Goal: Use online tool/utility: Use online tool/utility

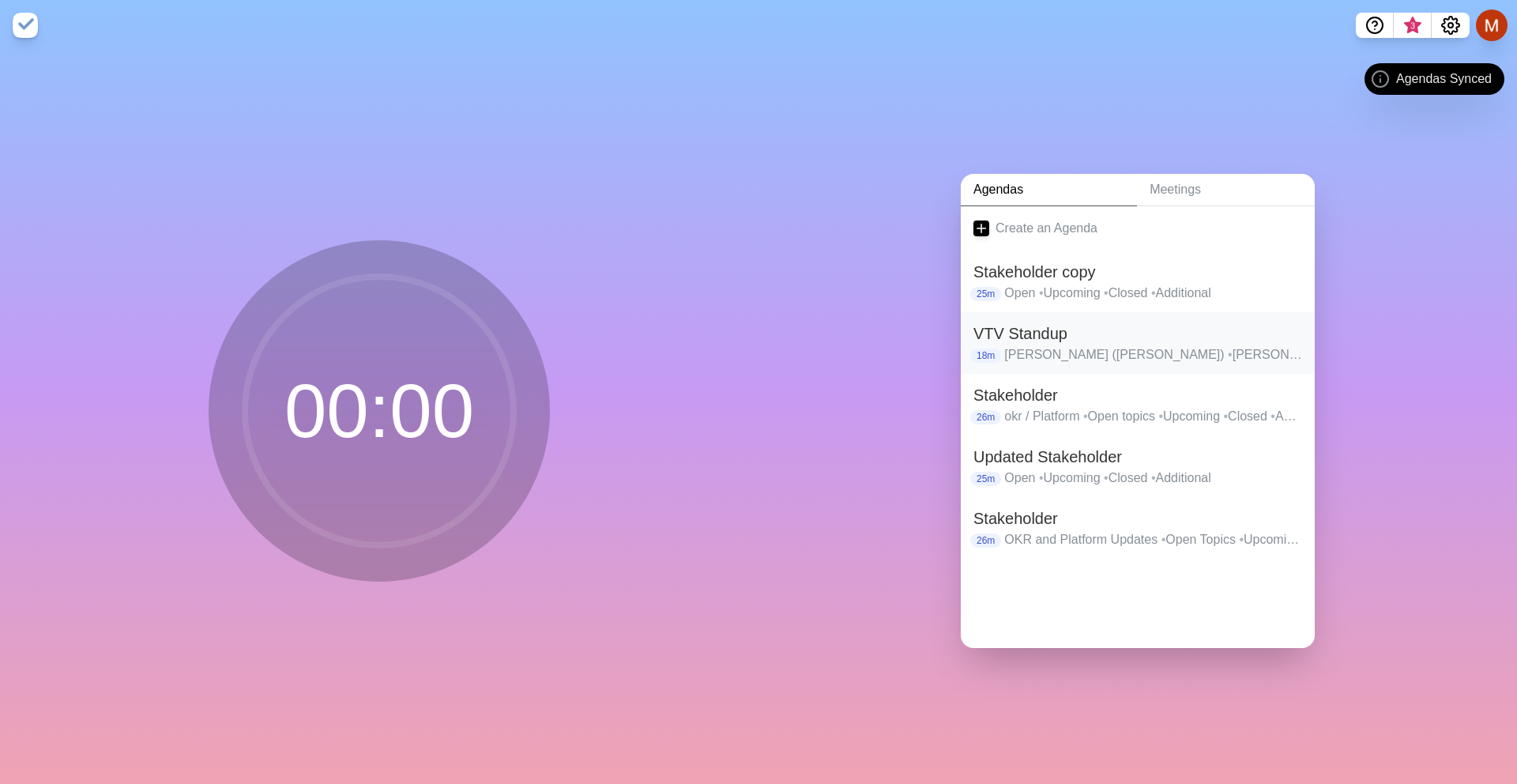
click at [1075, 347] on p "[PERSON_NAME] ([PERSON_NAME]) • [PERSON_NAME] • [PERSON_NAME] • [PERSON_NAME] •…" at bounding box center [1154, 355] width 298 height 19
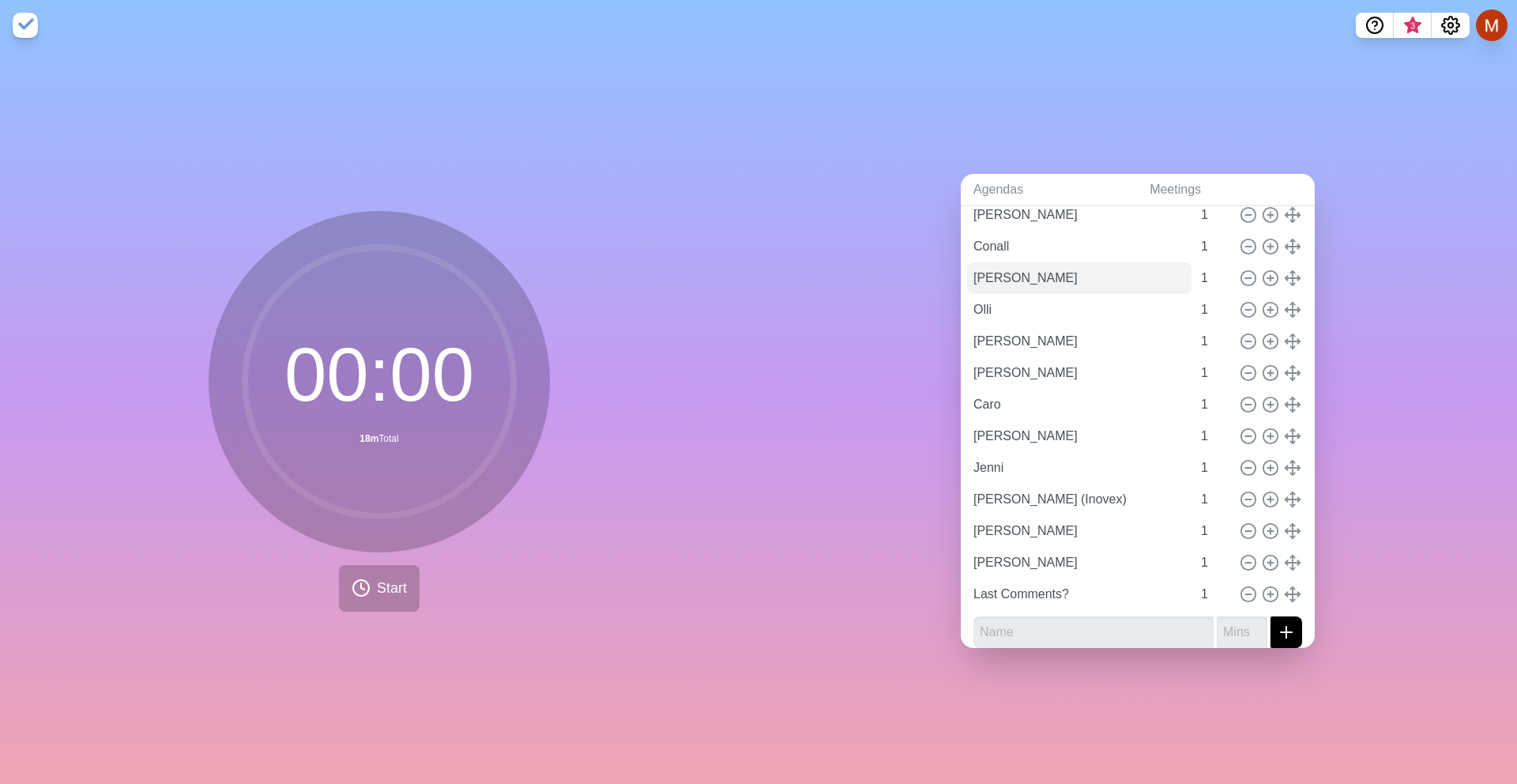
scroll to position [261, 0]
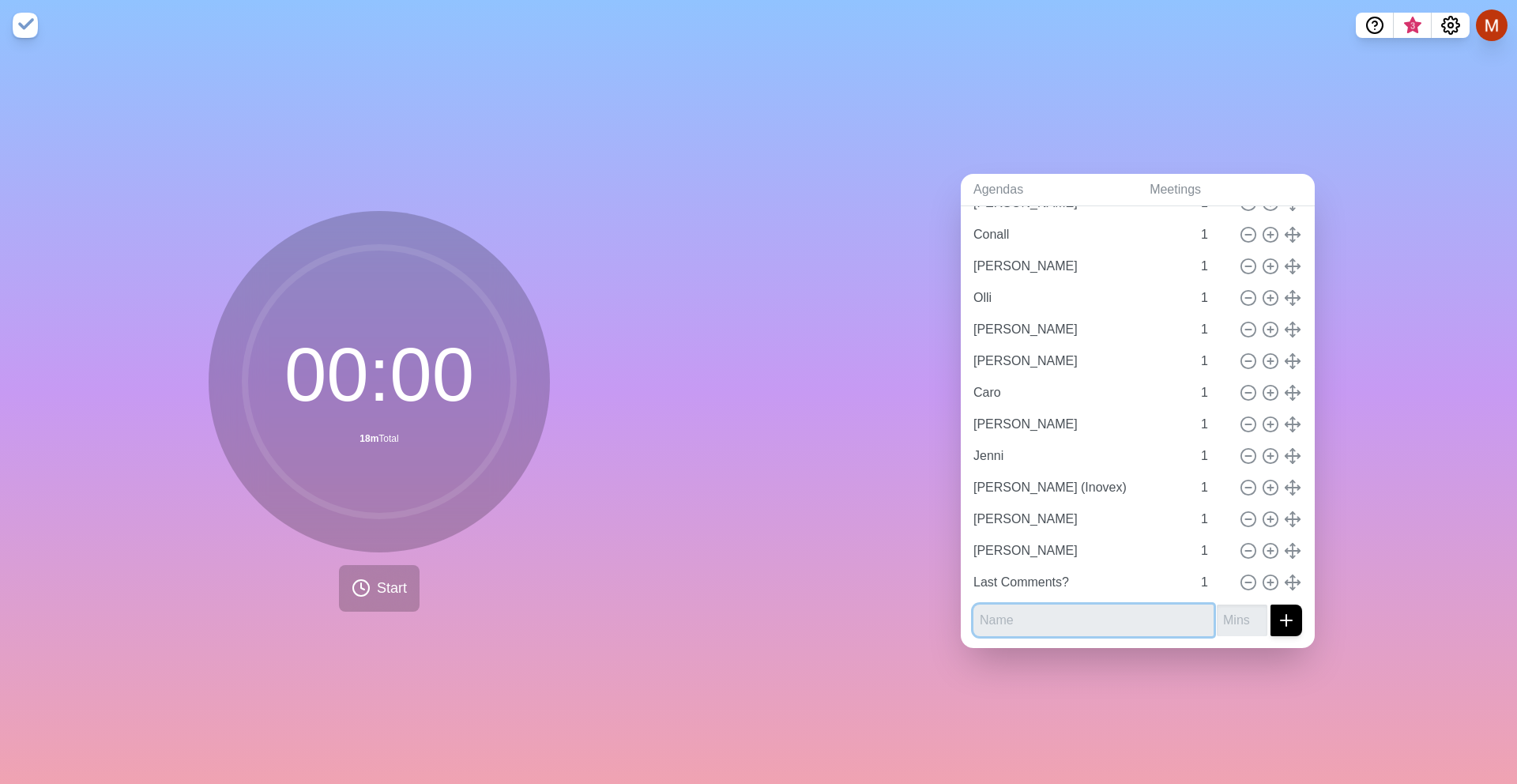
click at [1041, 617] on input "text" at bounding box center [1093, 619] width 241 height 31
type input "Rasheedat"
click at [1271, 604] on button "submit" at bounding box center [1286, 619] width 31 height 31
type input "1"
click at [1271, 604] on button "submit" at bounding box center [1286, 619] width 31 height 31
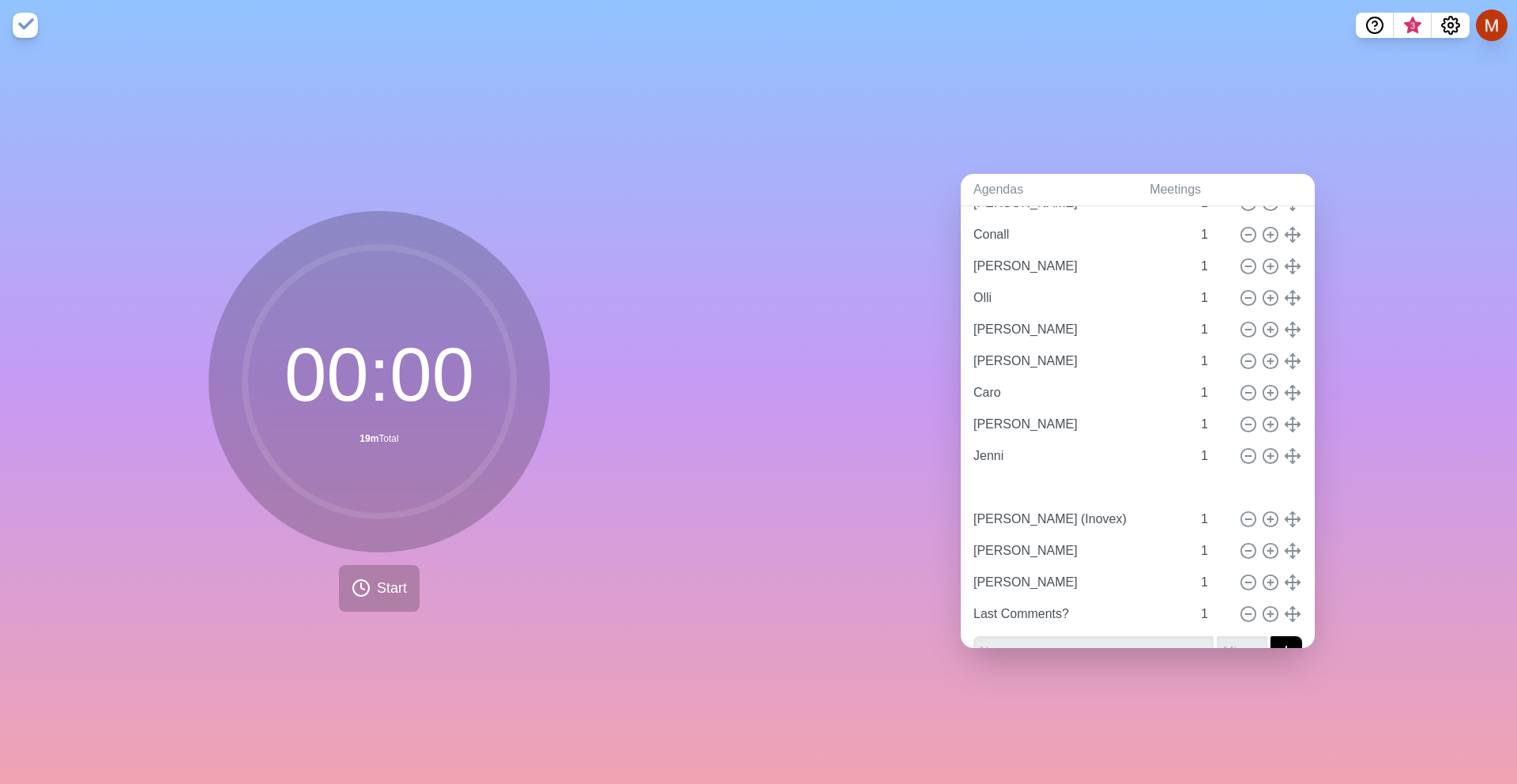
type input "Rasheedat"
type input "[PERSON_NAME] (Inovex)"
type input "[PERSON_NAME]"
type input "Last Comments?"
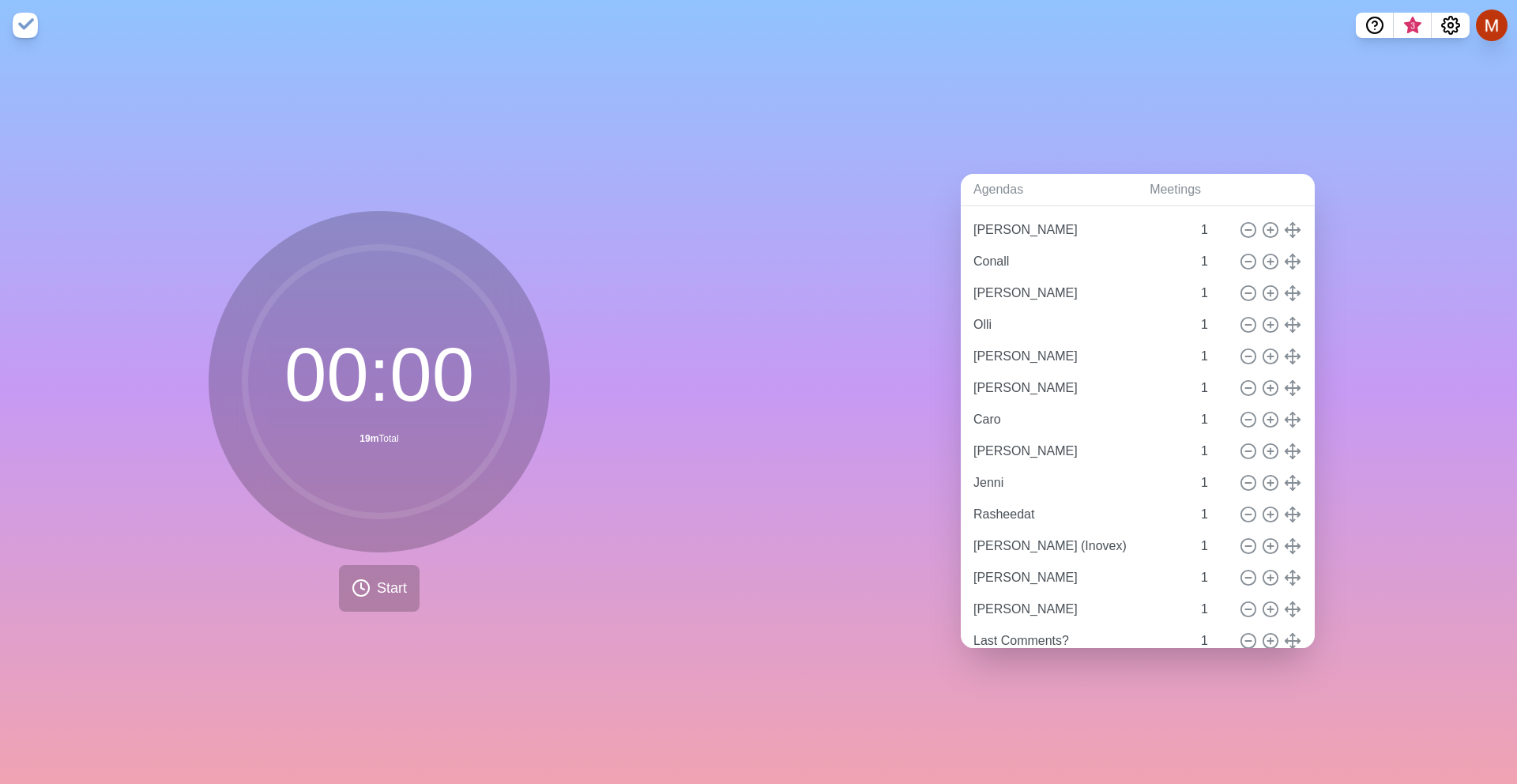
scroll to position [225, 0]
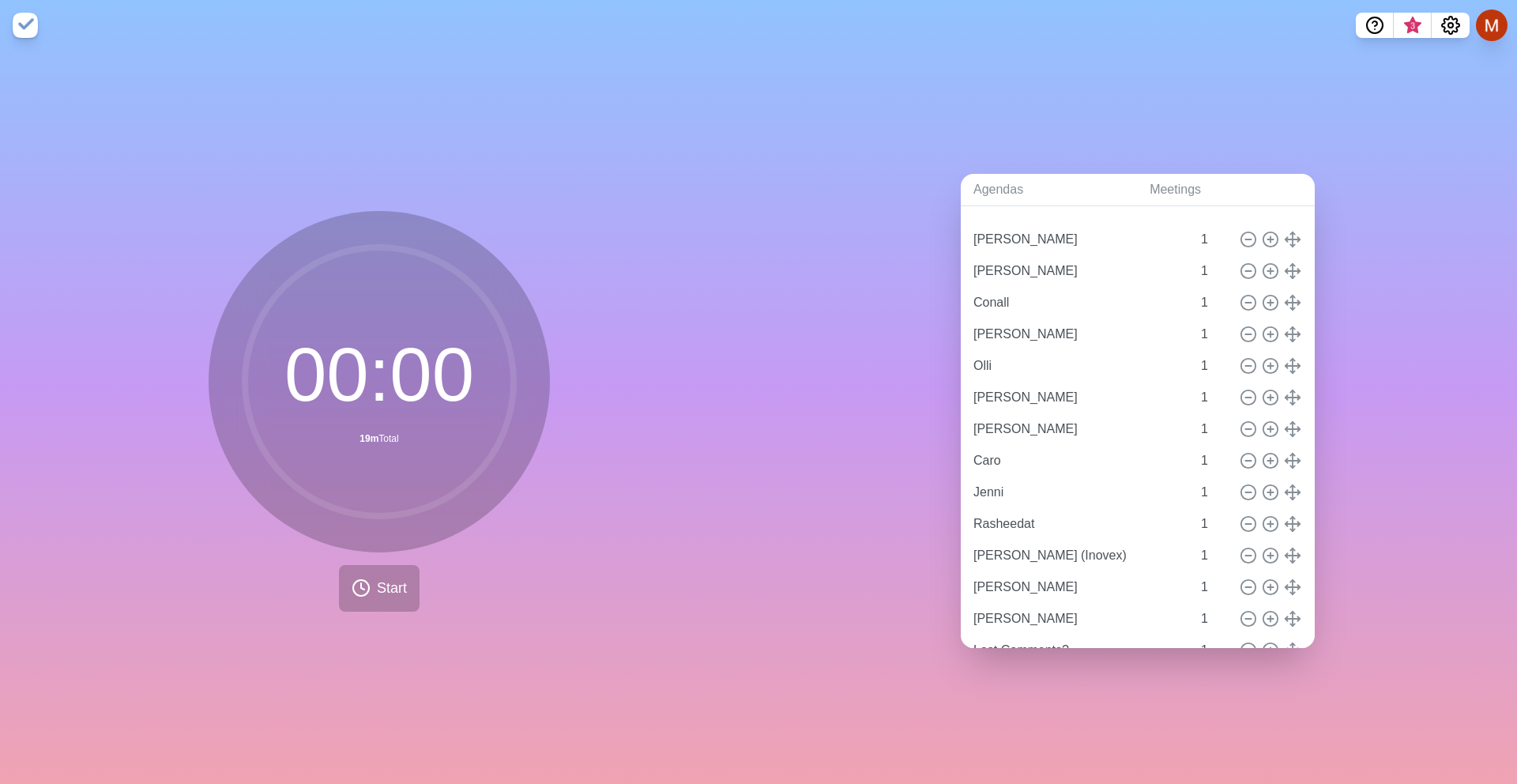
type input "[PERSON_NAME]"
type input "Conall"
type input "[PERSON_NAME]"
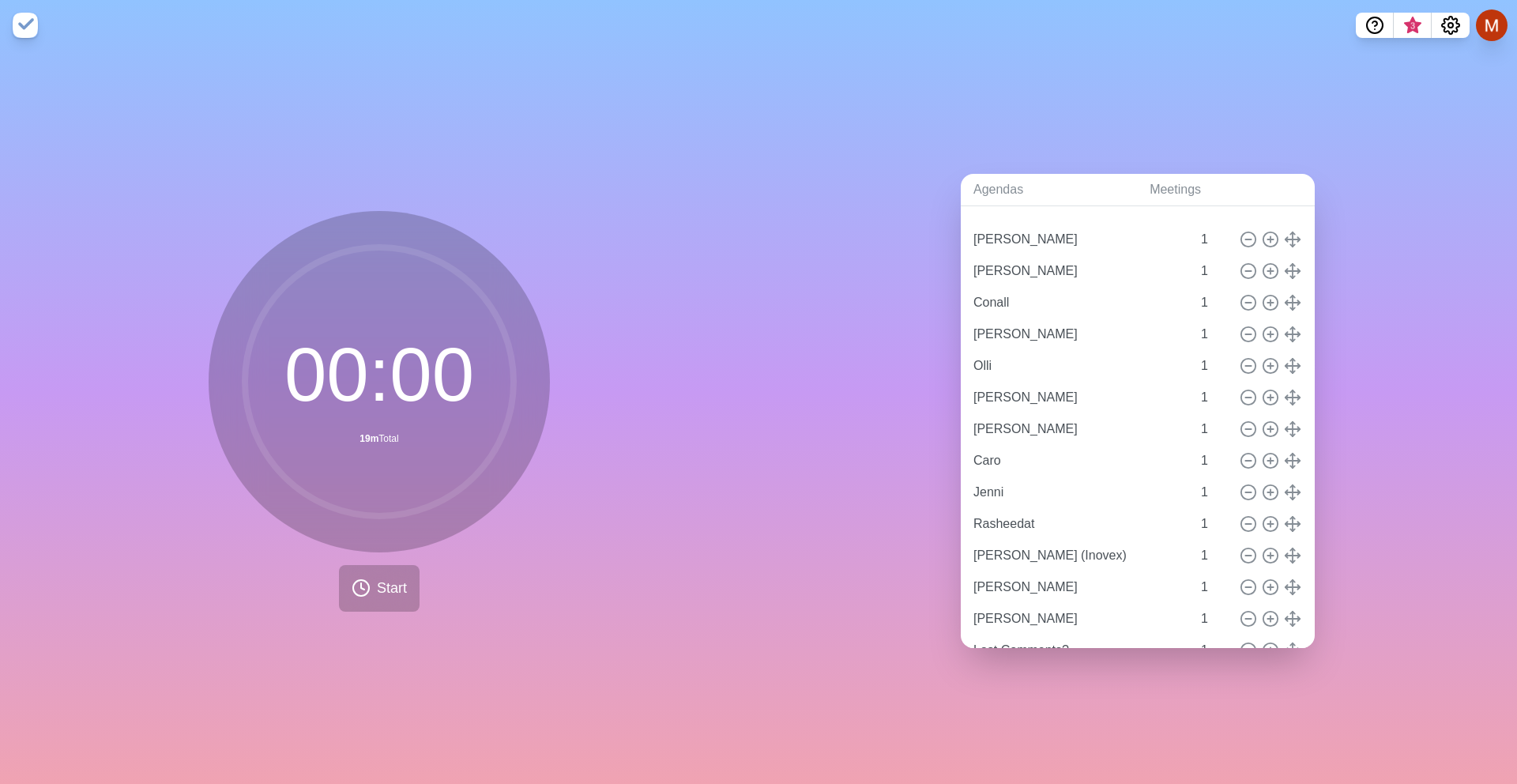
type input "Olli"
type input "[PERSON_NAME]"
type input "Caro"
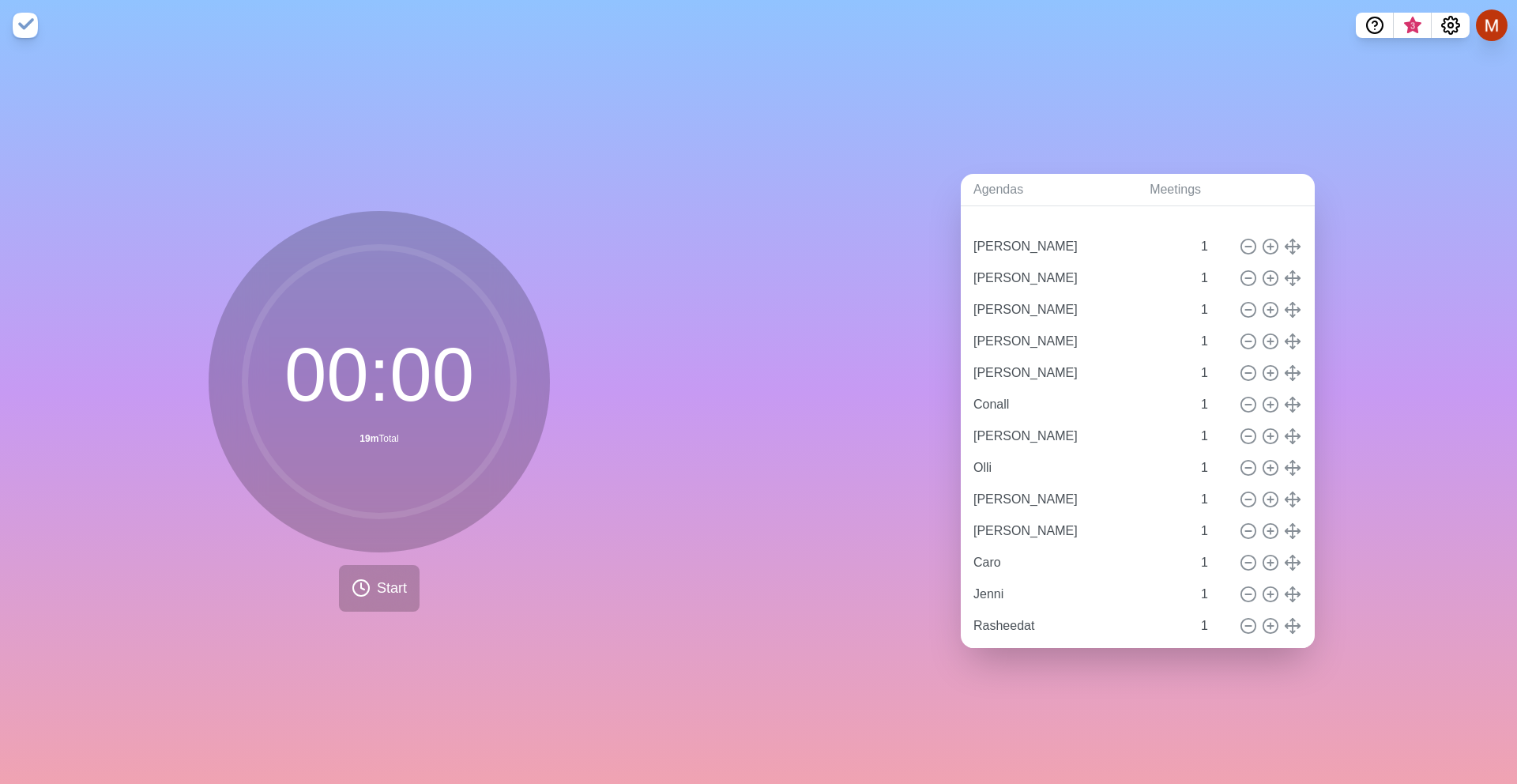
type input "[PERSON_NAME]"
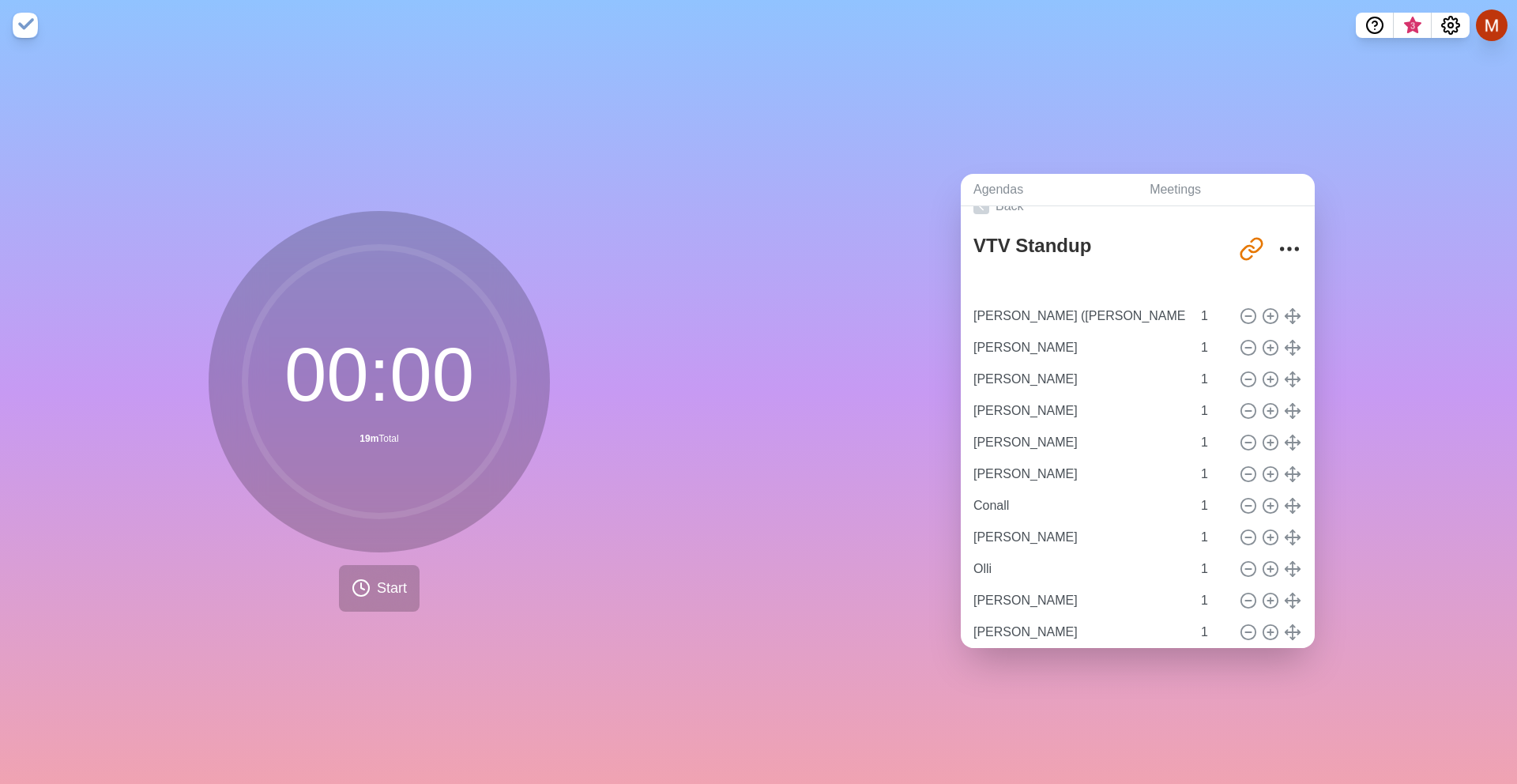
type input "[PERSON_NAME]"
type input "[PERSON_NAME] ([PERSON_NAME])"
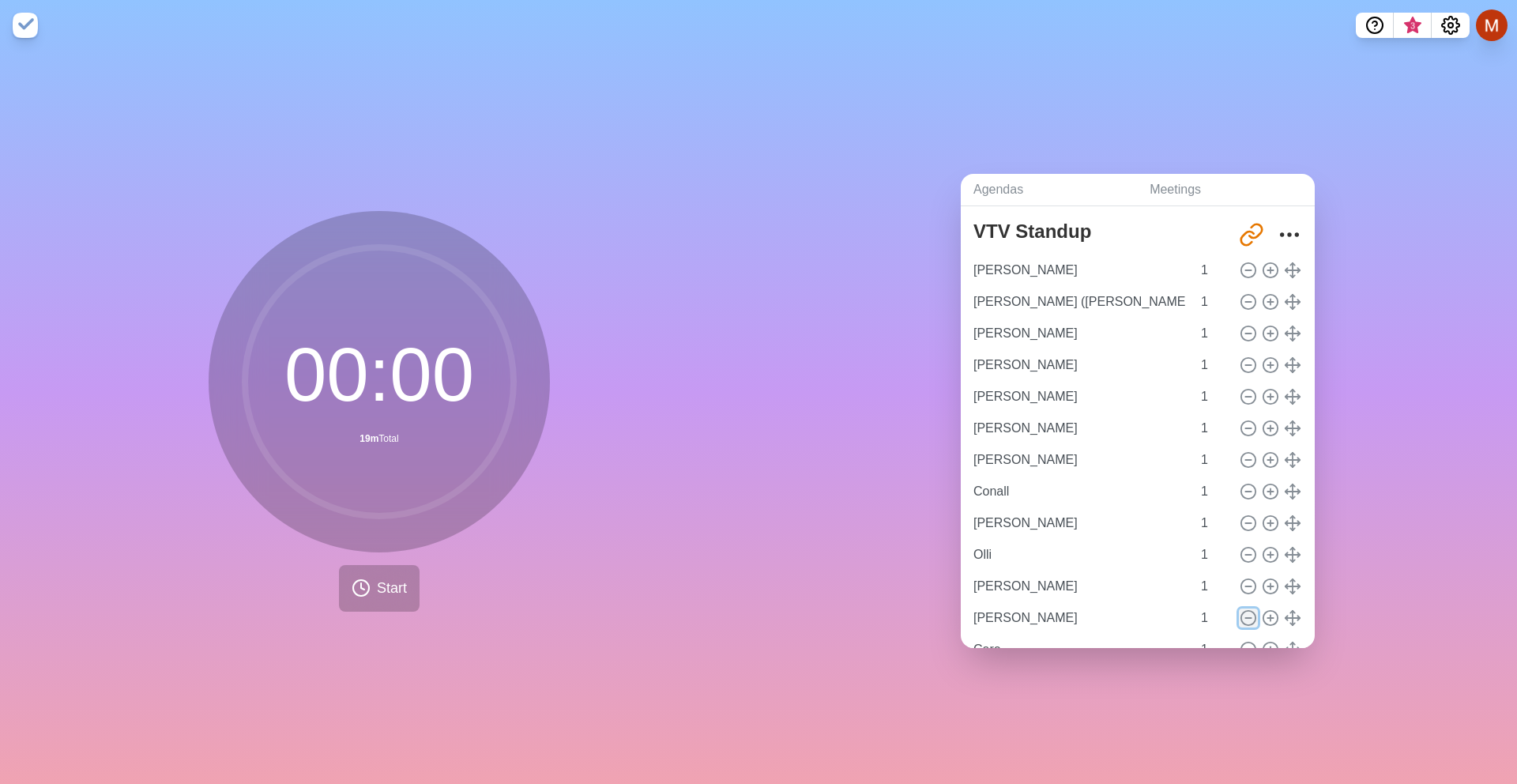
click at [1243, 615] on icon at bounding box center [1249, 617] width 17 height 17
type input "Caro"
type input "Jenni"
type input "Rasheedat"
type input "[PERSON_NAME] (Inovex)"
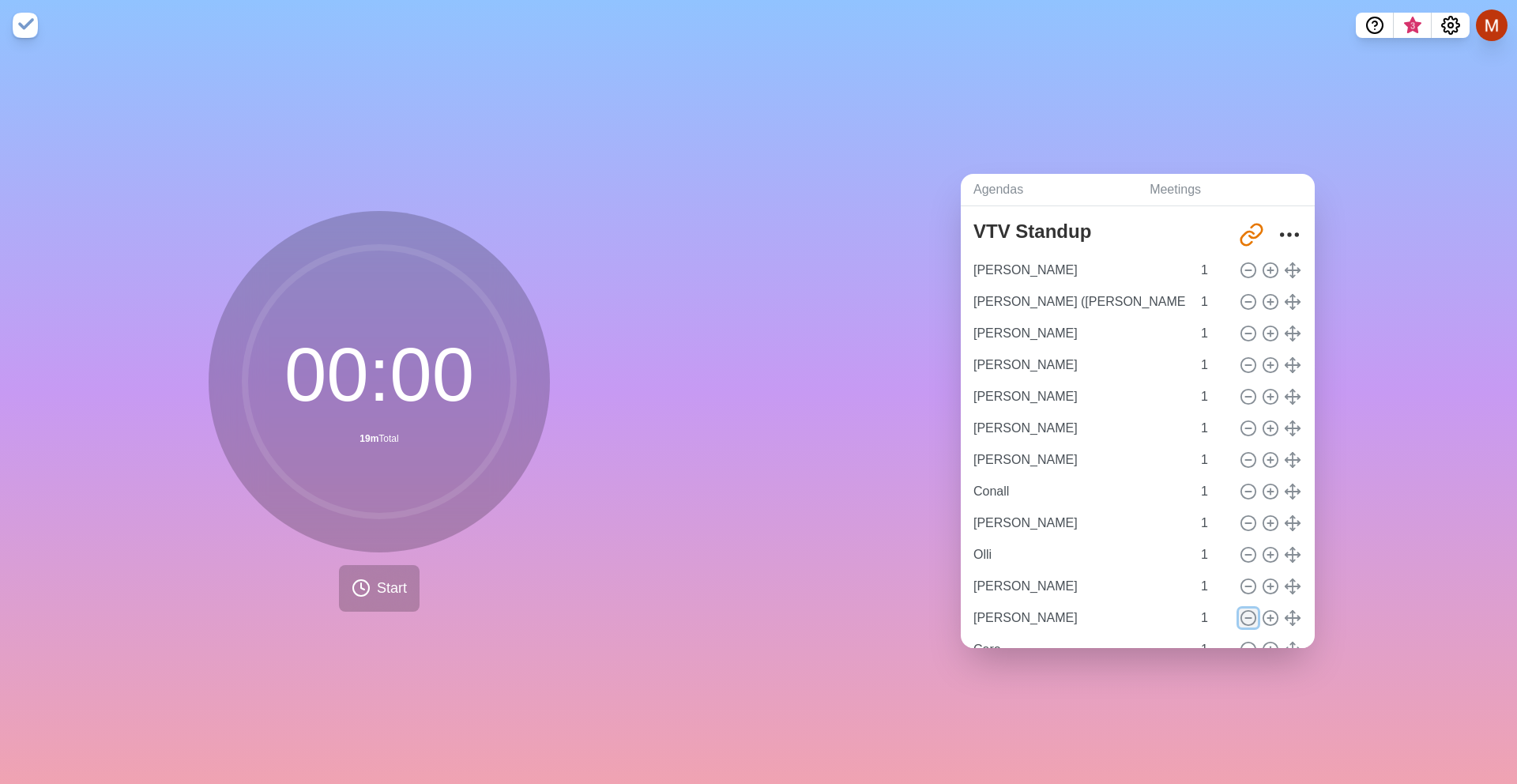
type input "[PERSON_NAME]"
type input "Last Comments?"
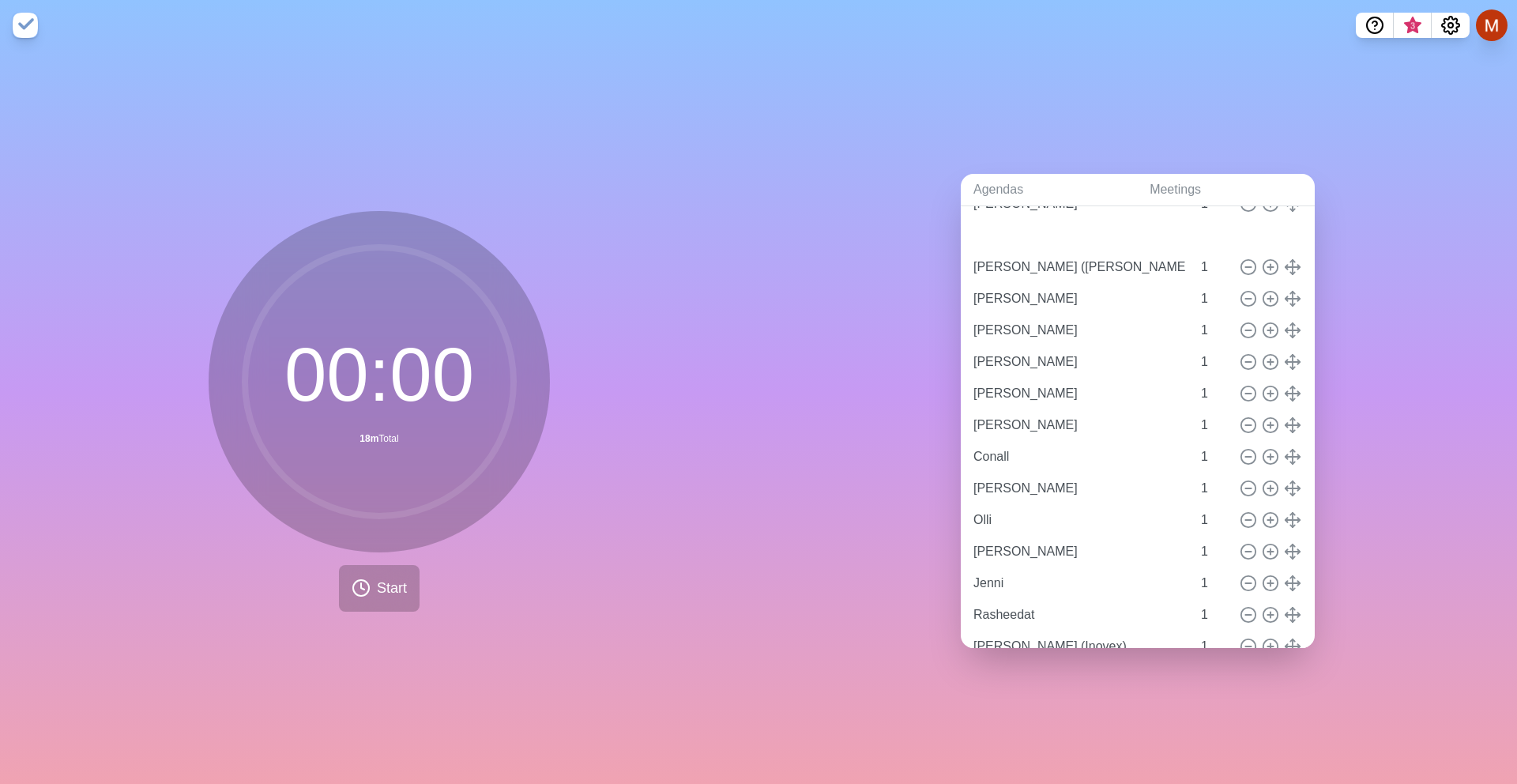
type input "Caro"
type input "[PERSON_NAME] ([PERSON_NAME])"
type input "[PERSON_NAME]"
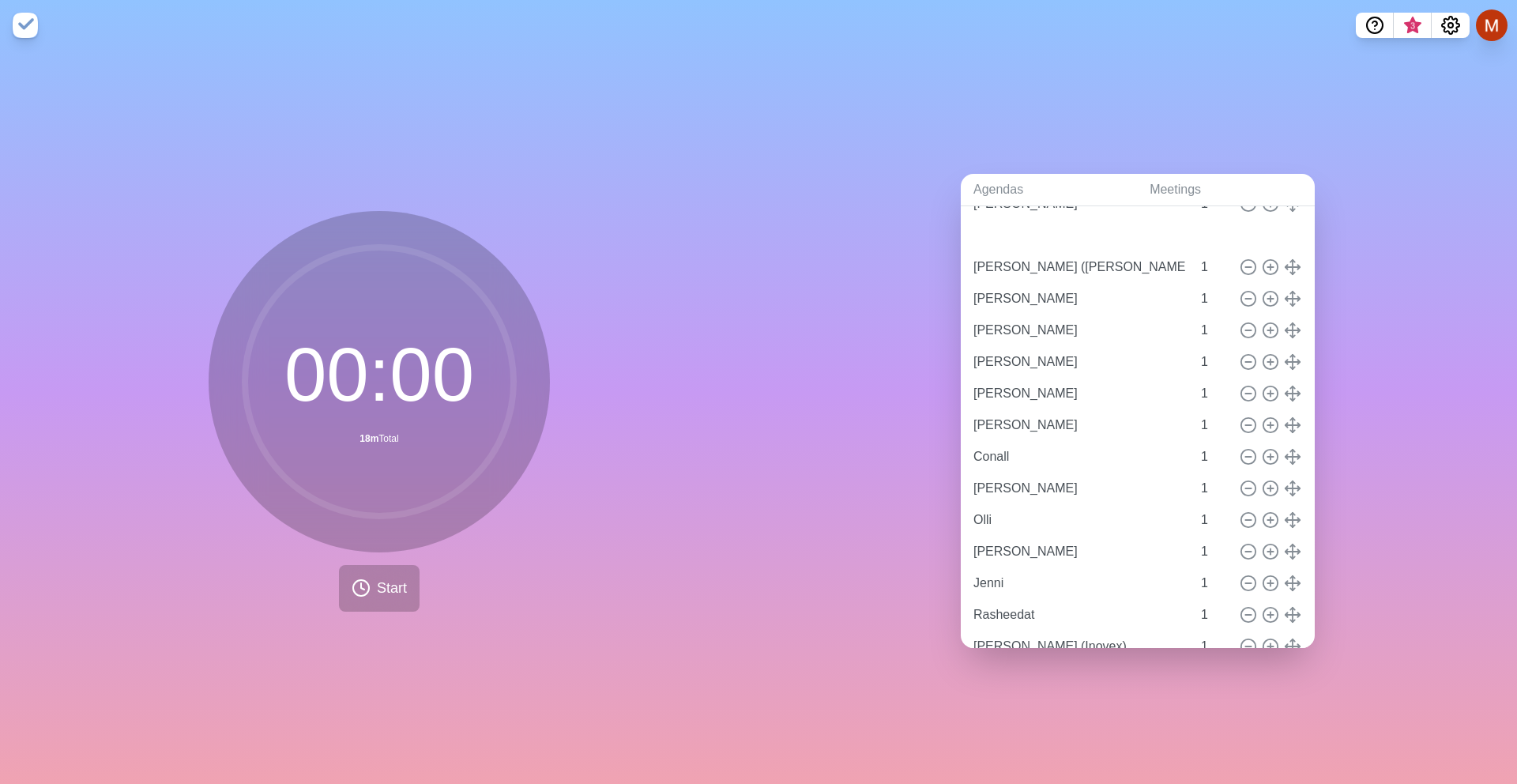
type input "[PERSON_NAME]"
type input "Conall"
type input "[PERSON_NAME]"
type input "Olli"
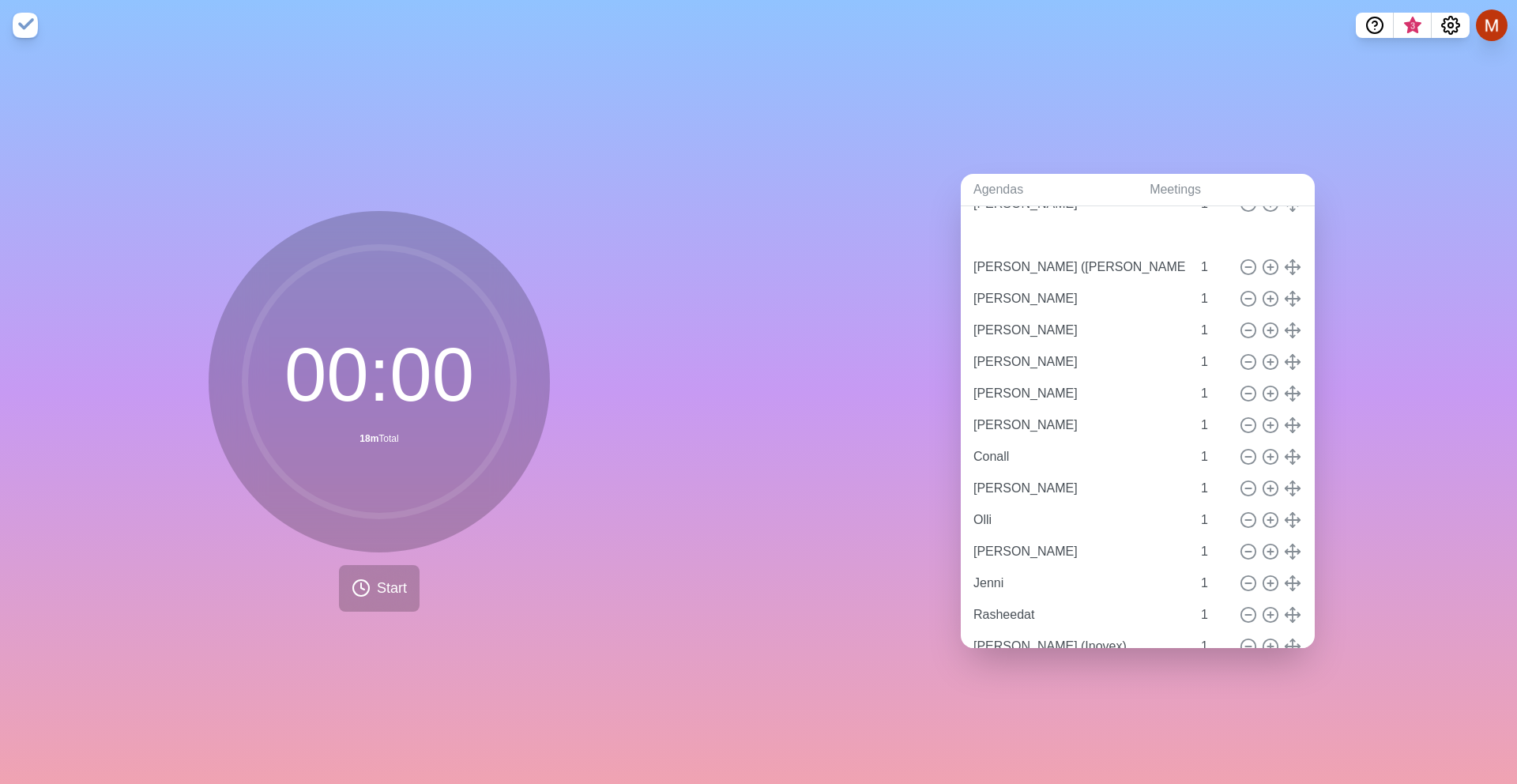
type input "[PERSON_NAME]"
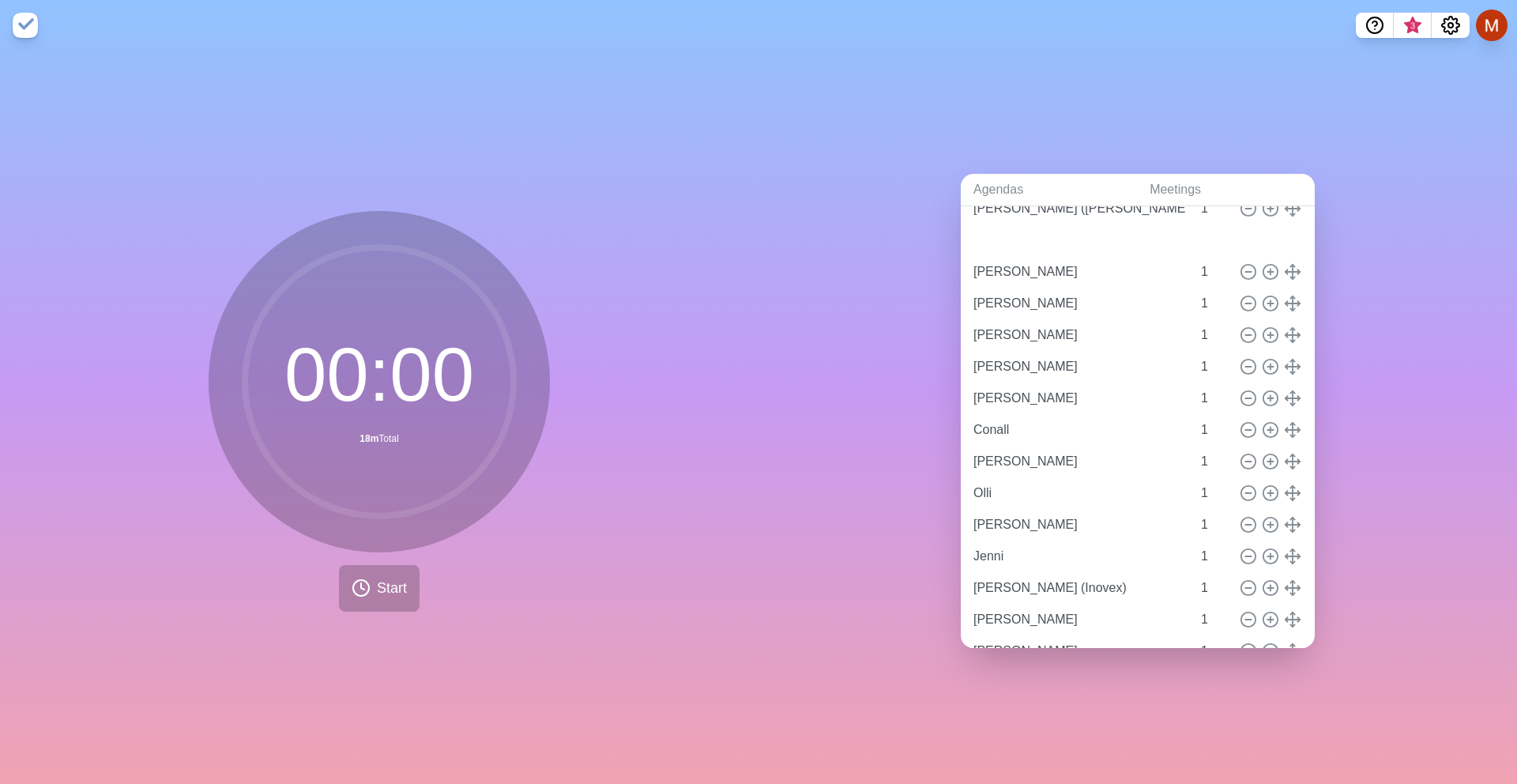
scroll to position [105, 0]
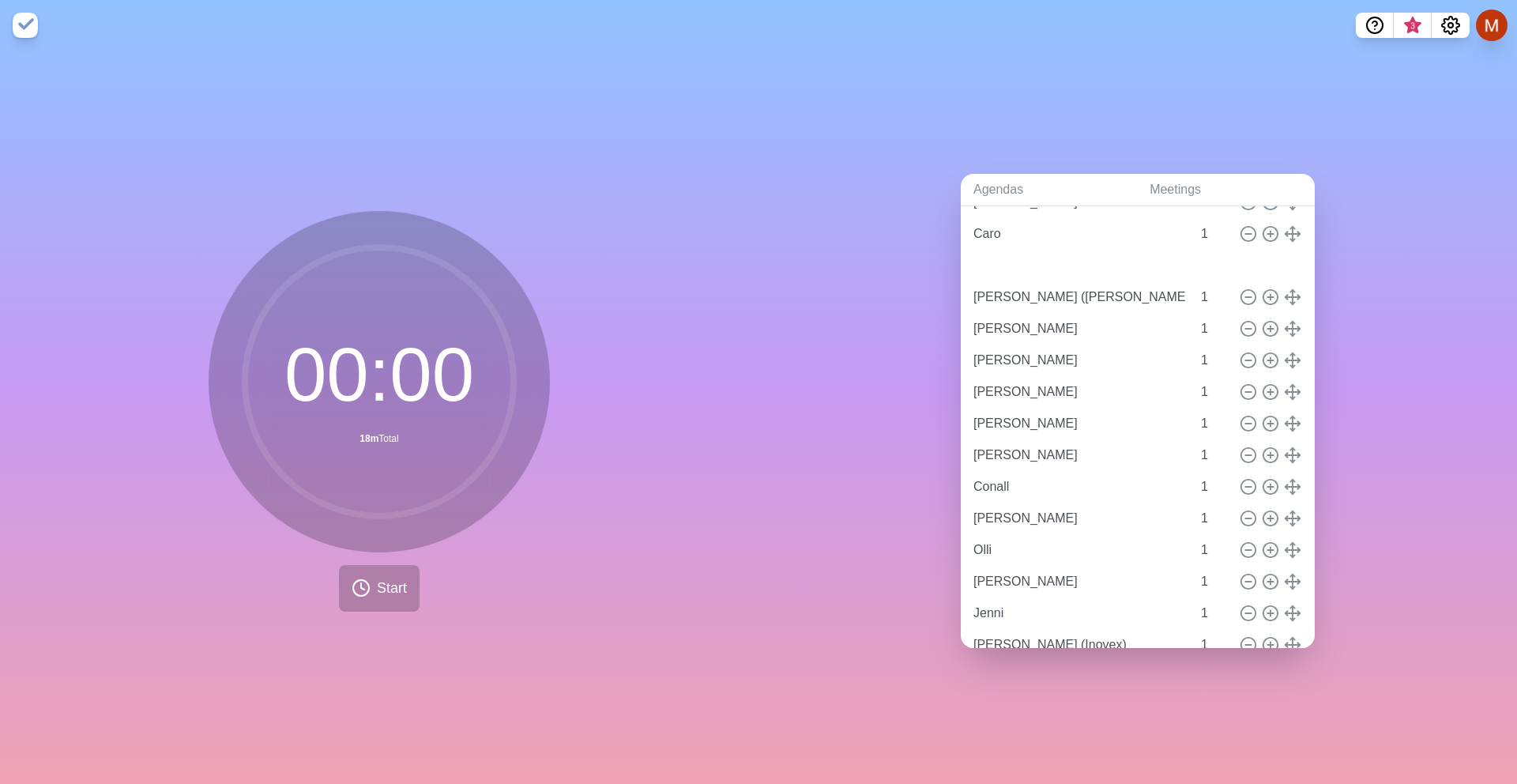
type input "Rasheedat"
type input "[PERSON_NAME] ([PERSON_NAME])"
type input "[PERSON_NAME]"
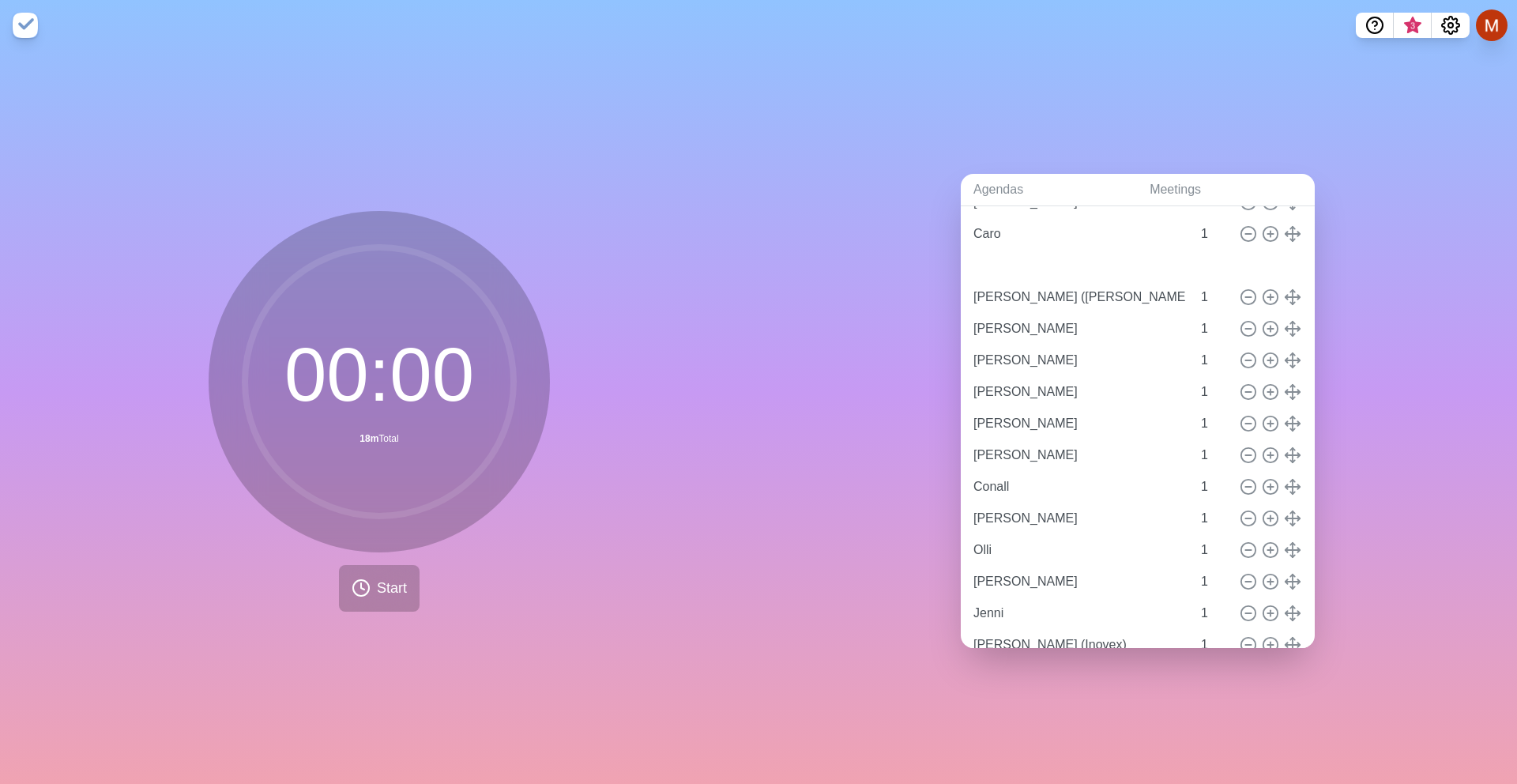
type input "[PERSON_NAME]"
type input "Conall"
type input "[PERSON_NAME]"
type input "Olli"
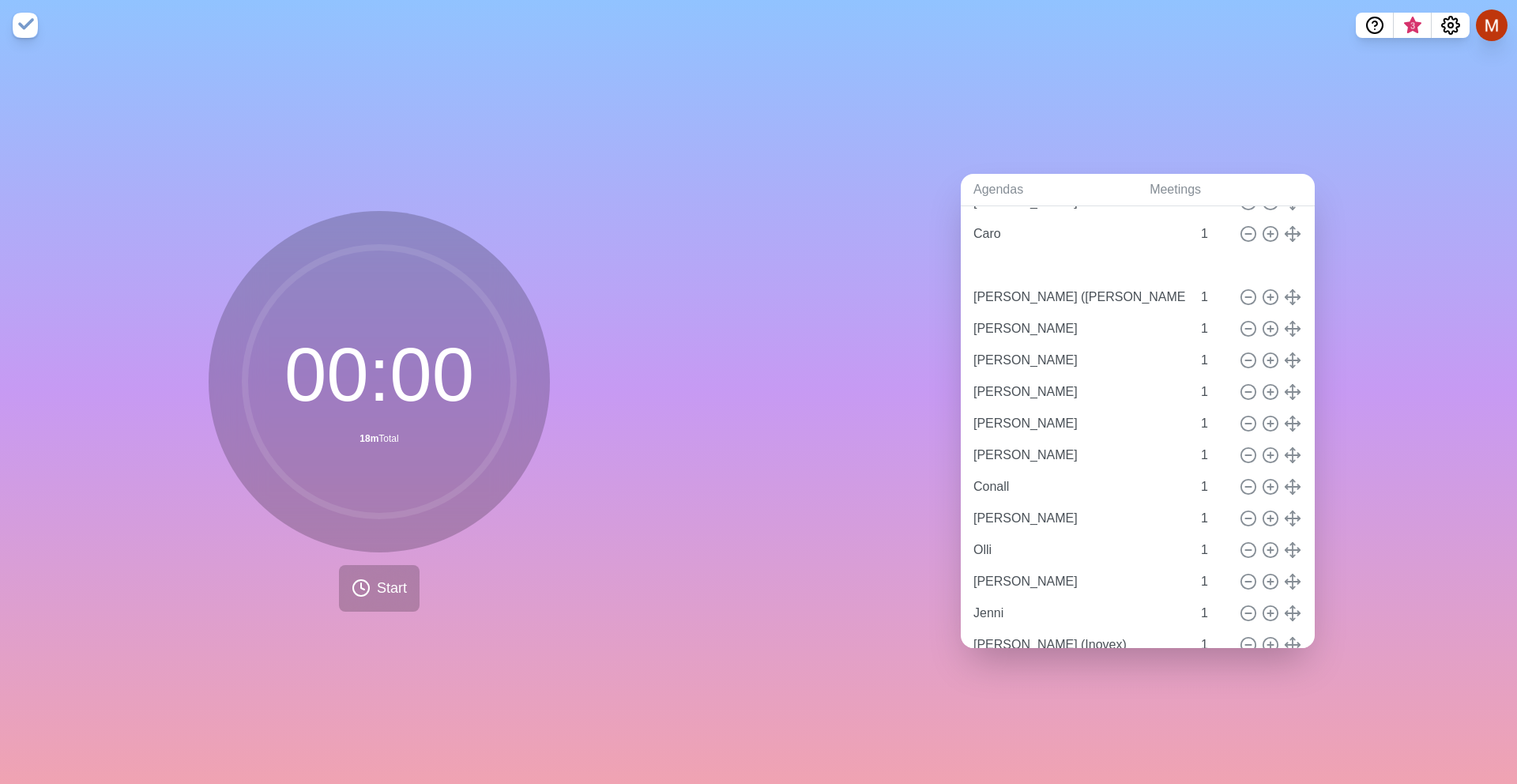
type input "[PERSON_NAME]"
type input "Jenni"
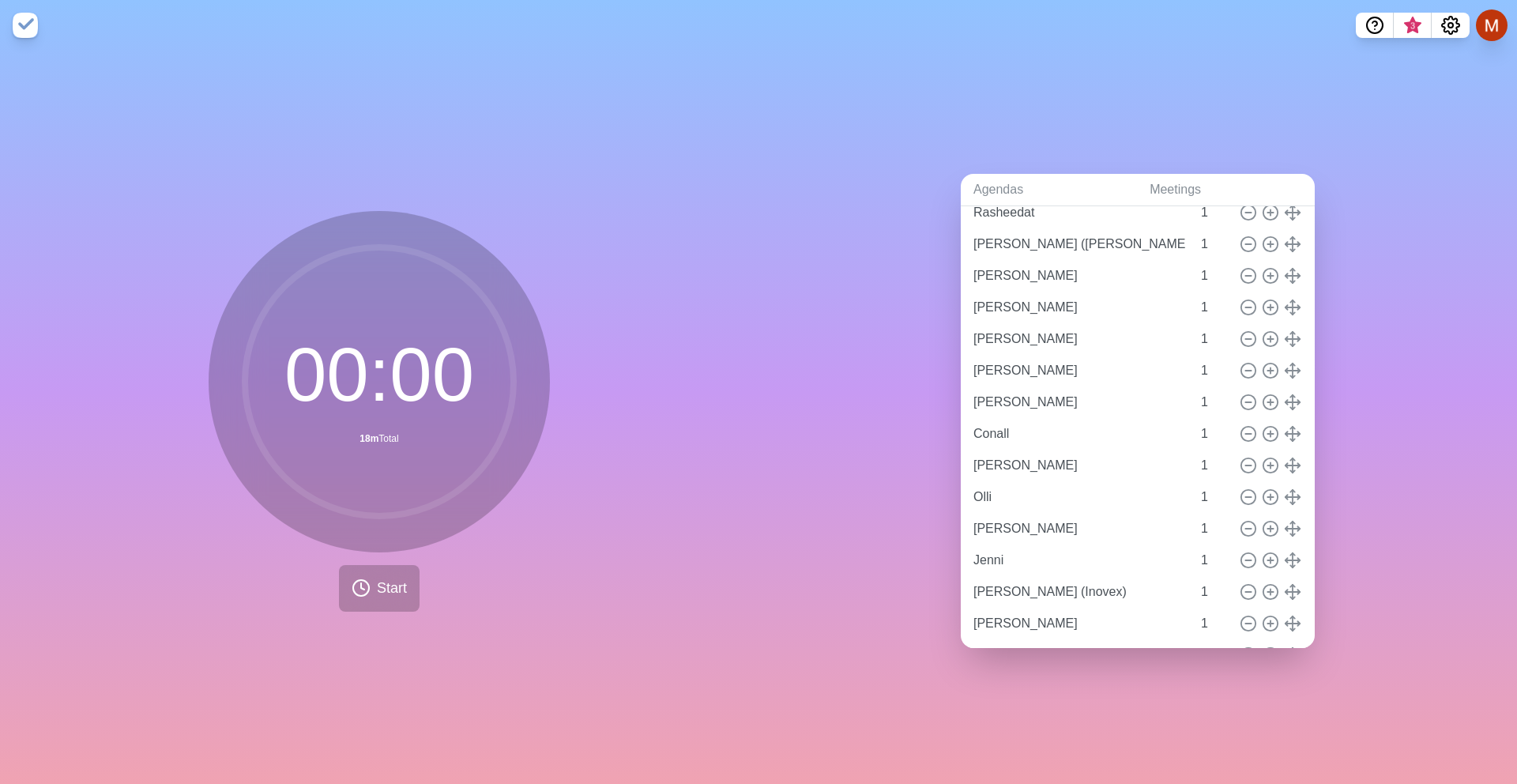
scroll to position [158, 0]
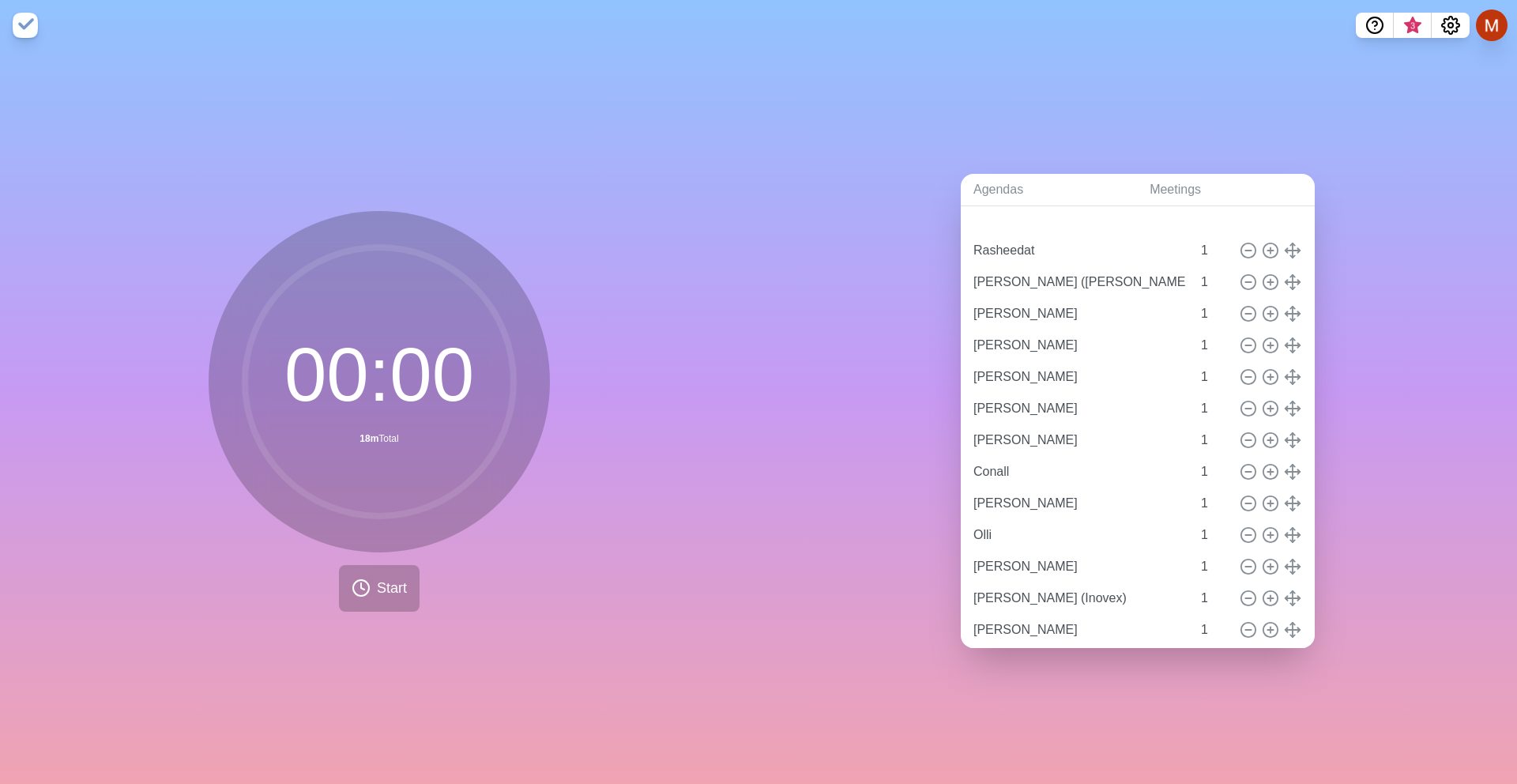
type input "Jenni"
type input "Rasheedat"
type input "[PERSON_NAME] ([PERSON_NAME])"
type input "[PERSON_NAME]"
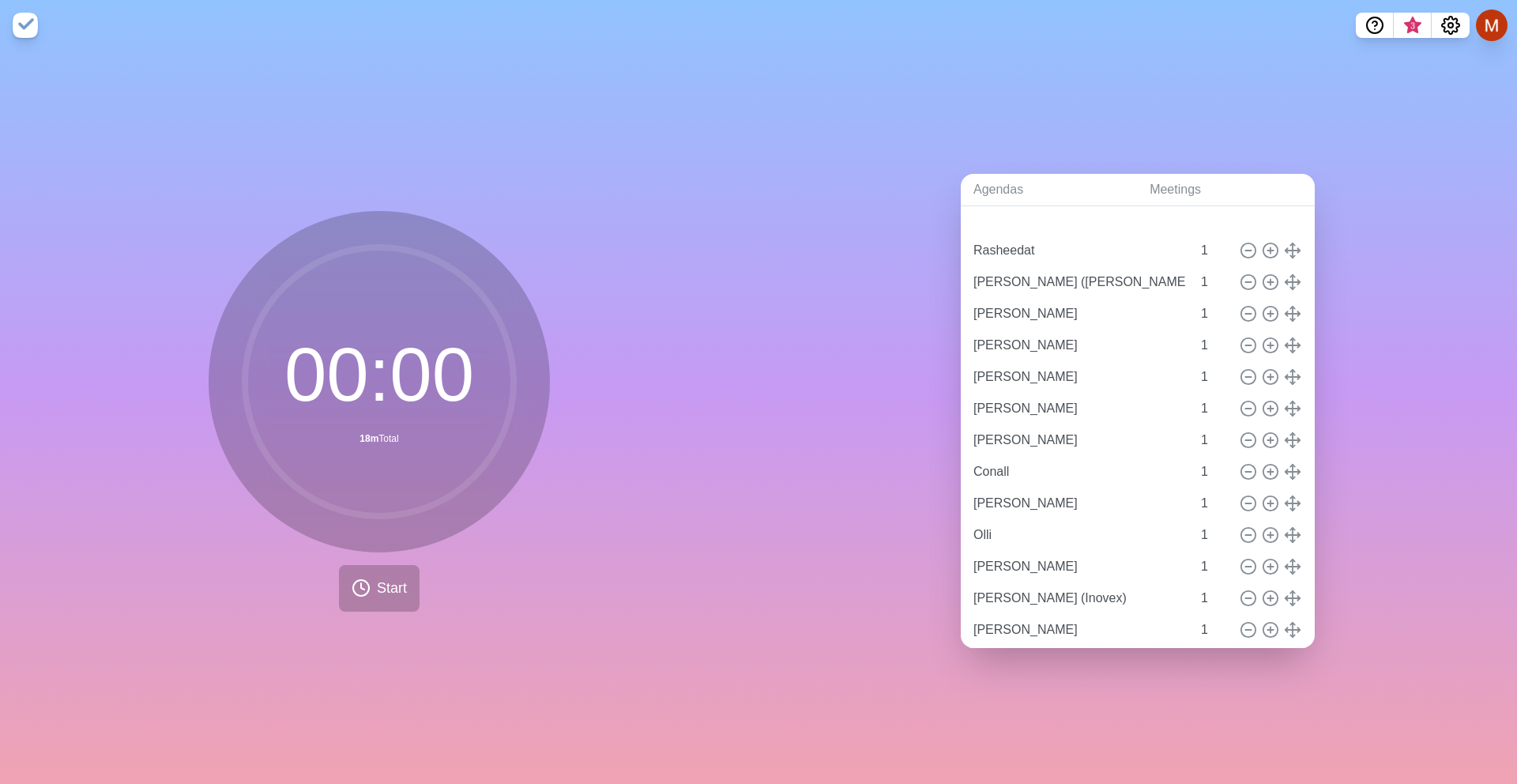
type input "[PERSON_NAME]"
type input "Conall"
type input "[PERSON_NAME]"
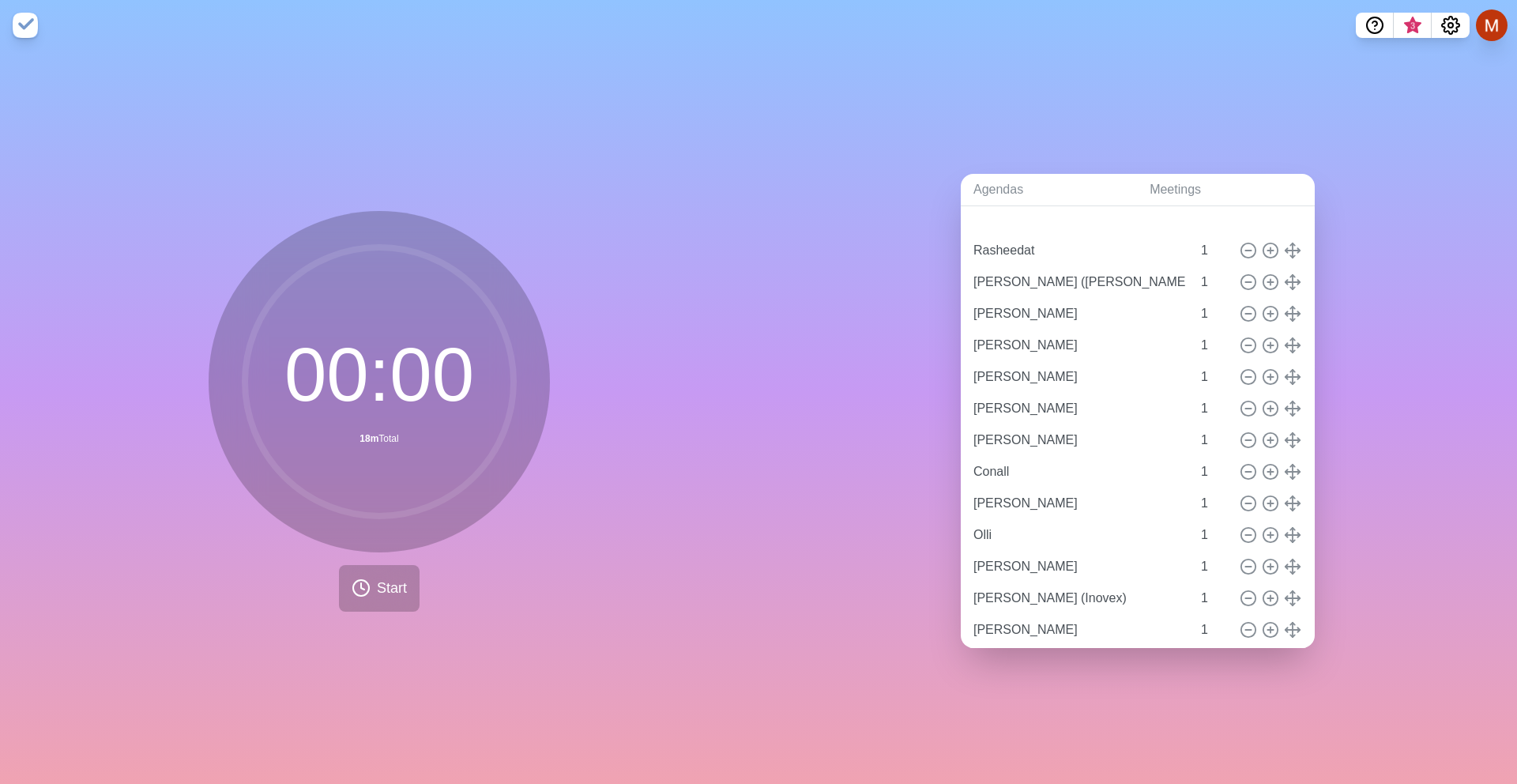
type input "Olli"
type input "[PERSON_NAME]"
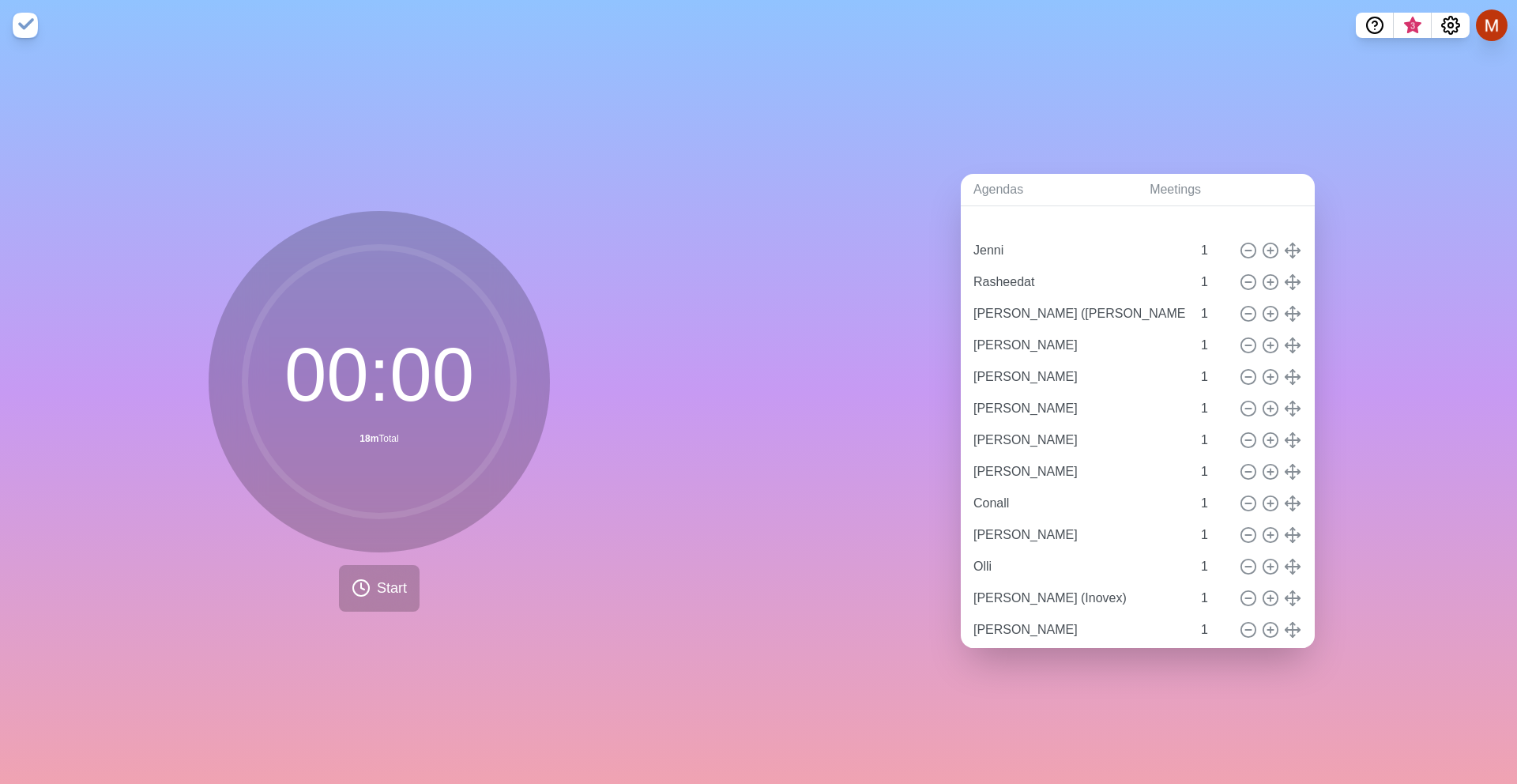
drag, startPoint x: 1292, startPoint y: 556, endPoint x: 1304, endPoint y: 216, distance: 340.2
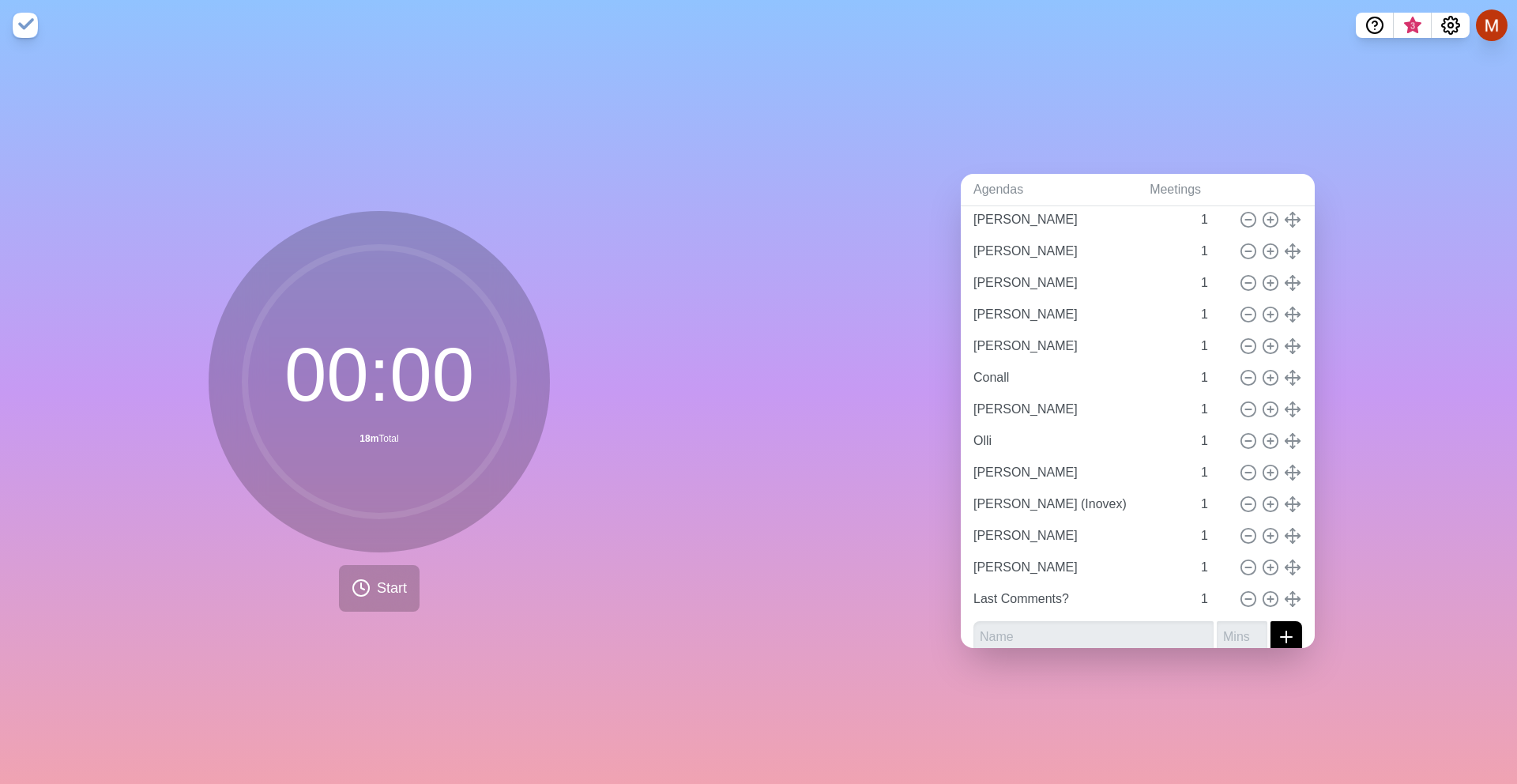
scroll to position [251, 0]
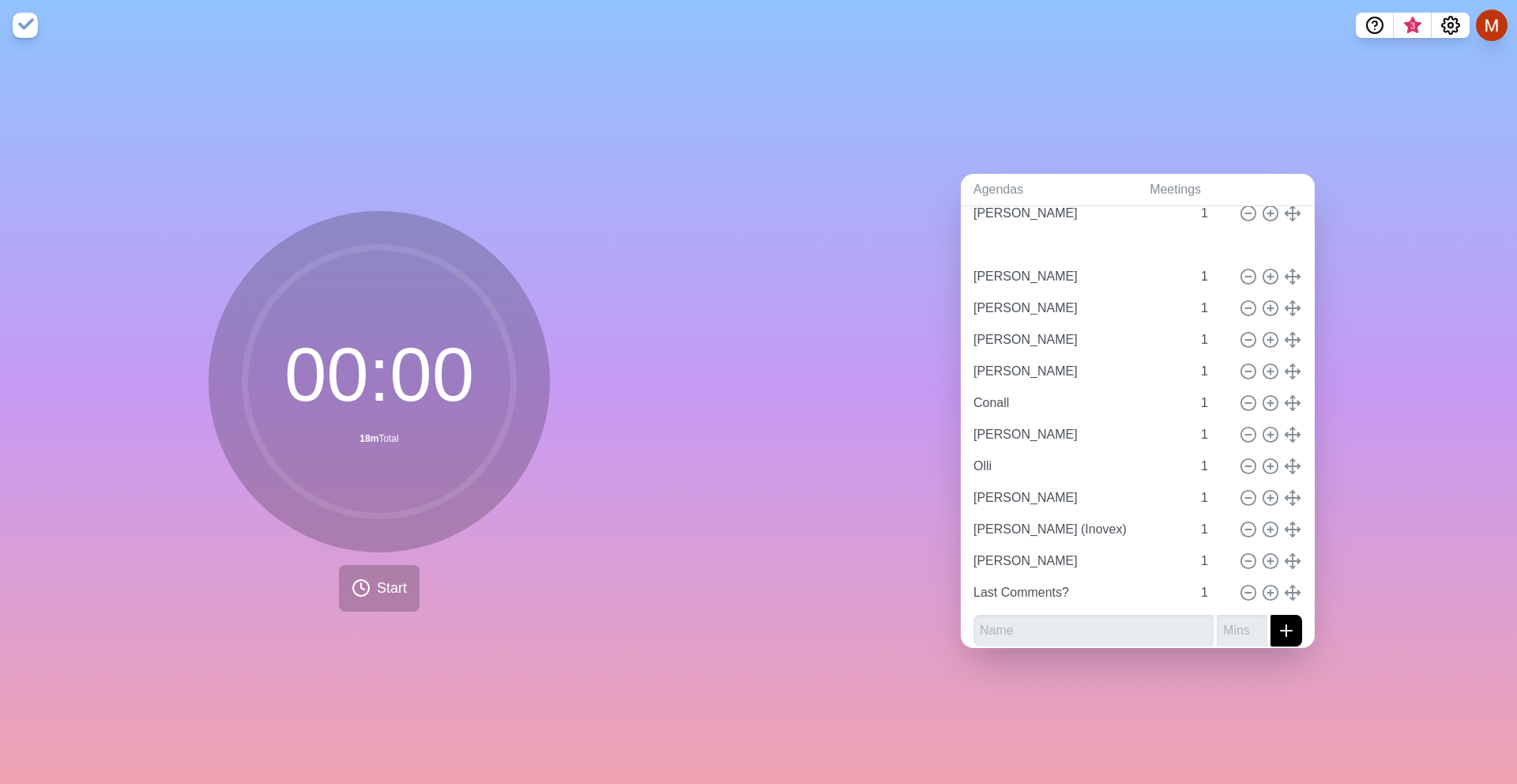
type input "[PERSON_NAME]"
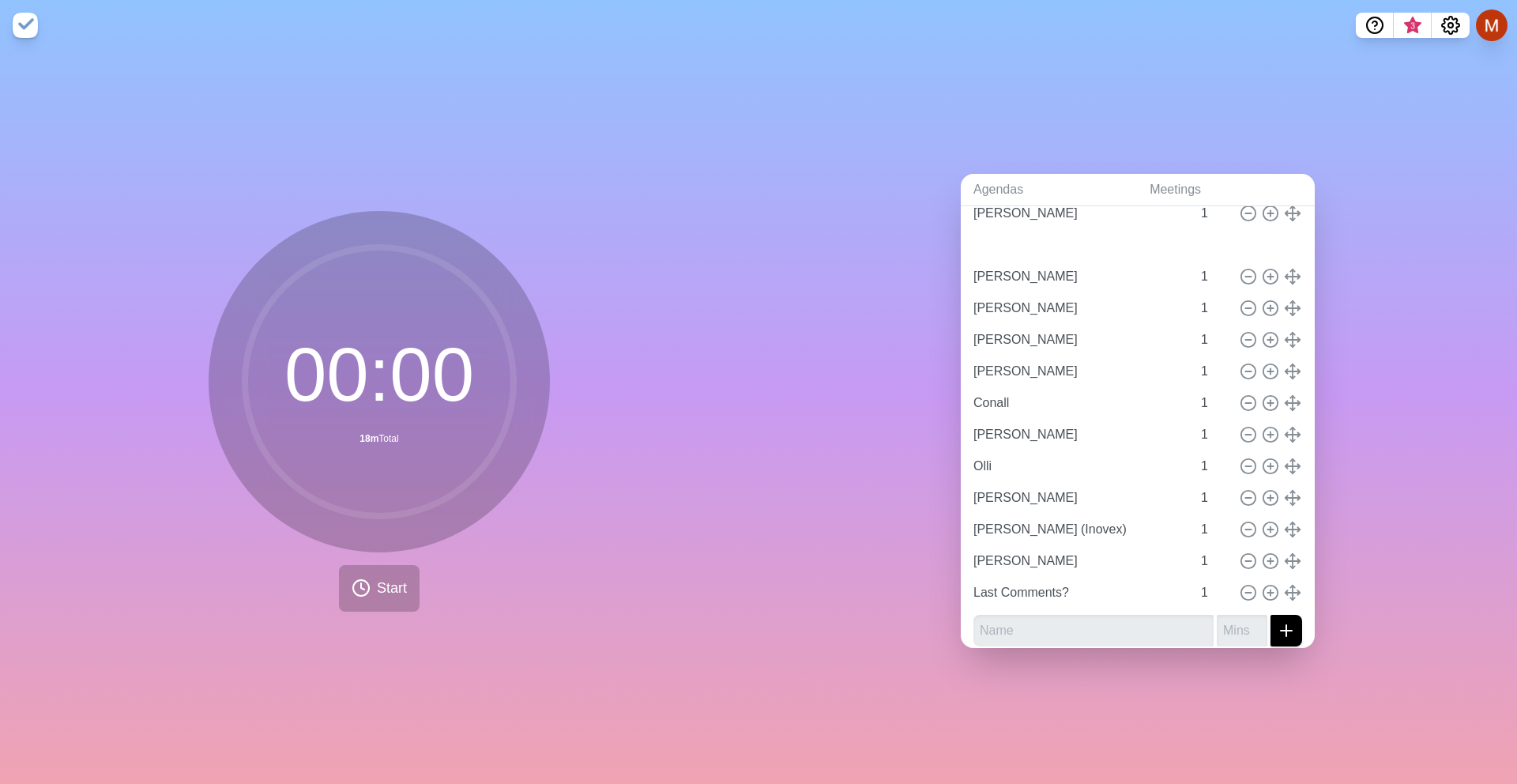
type input "Conall"
type input "[PERSON_NAME]"
type input "Olli"
type input "[PERSON_NAME]"
type input "[PERSON_NAME] (Inovex)"
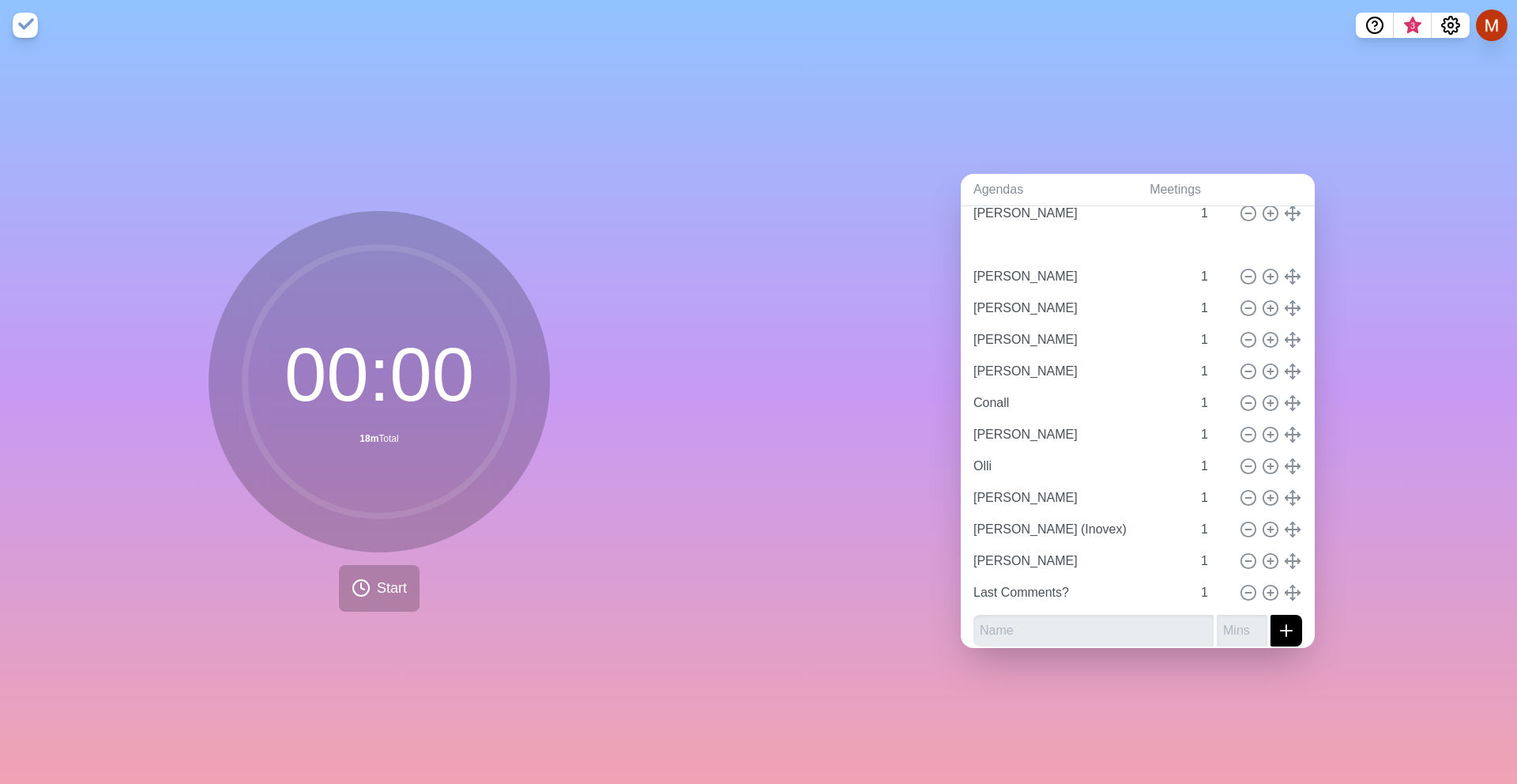
type input "[PERSON_NAME]"
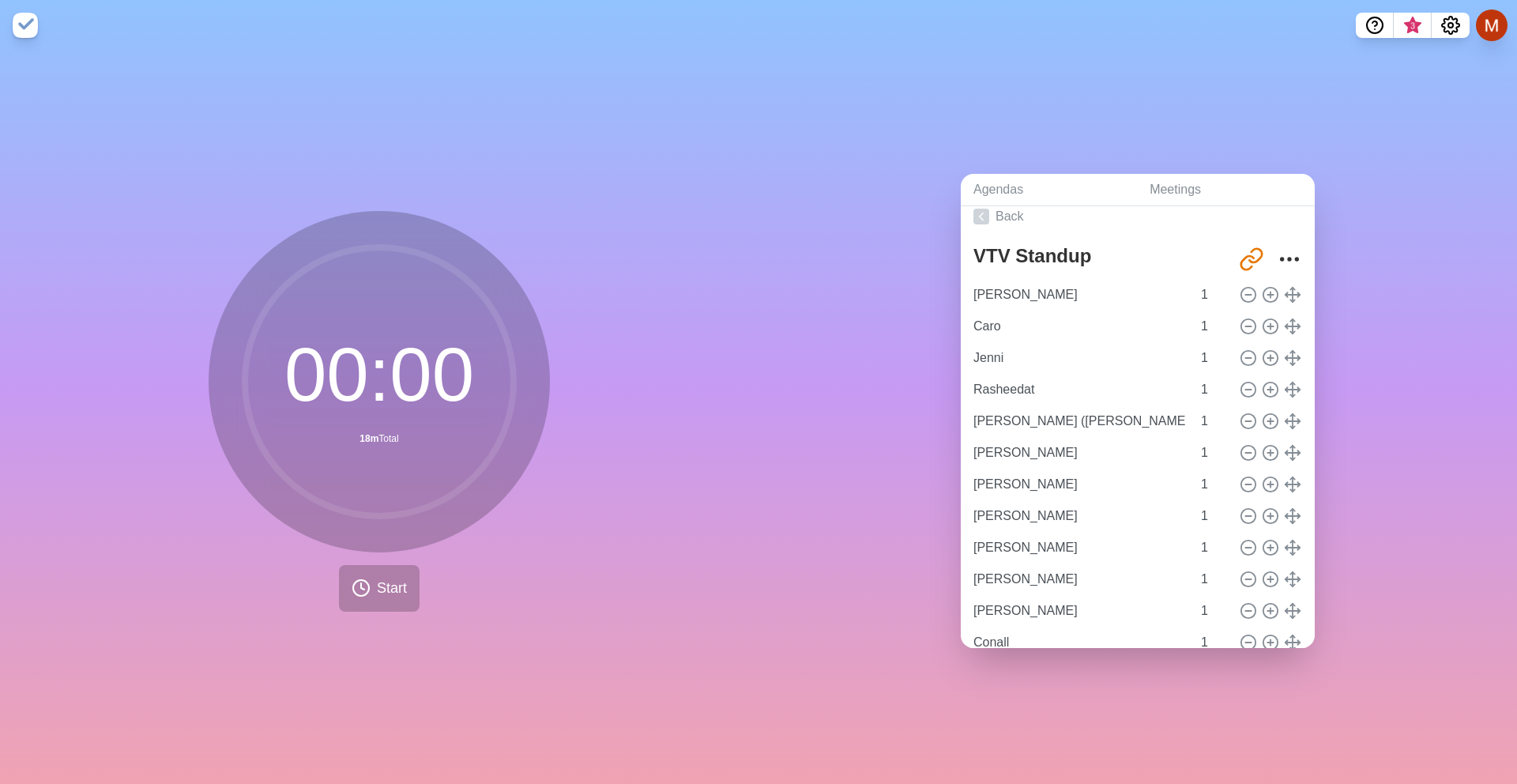
scroll to position [13, 0]
type input "[PERSON_NAME]"
type input "[PERSON_NAME] ([PERSON_NAME])"
type input "[PERSON_NAME]"
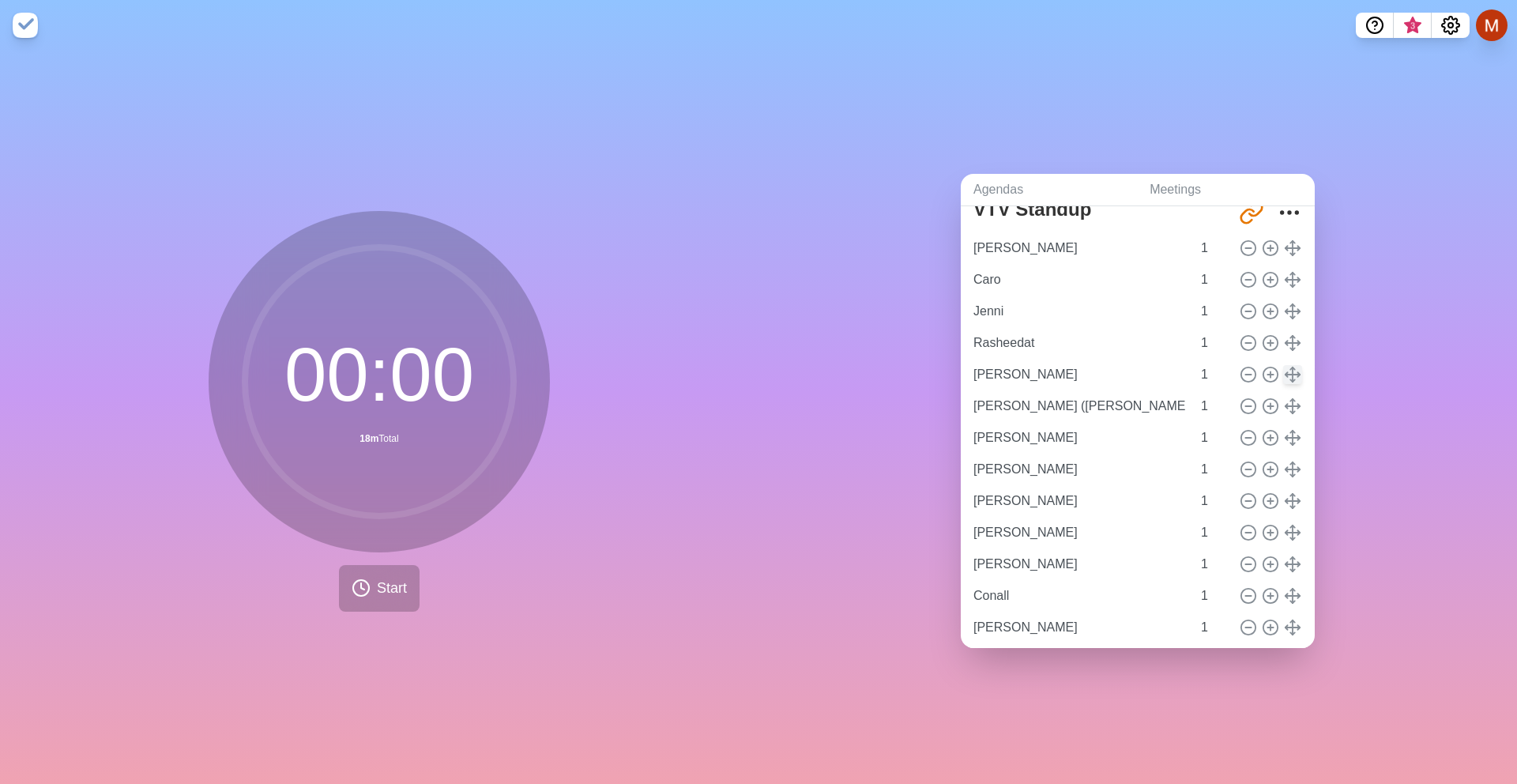
scroll to position [59, 0]
type input "[PERSON_NAME]"
type input "[PERSON_NAME] ([PERSON_NAME])"
type input "[PERSON_NAME]"
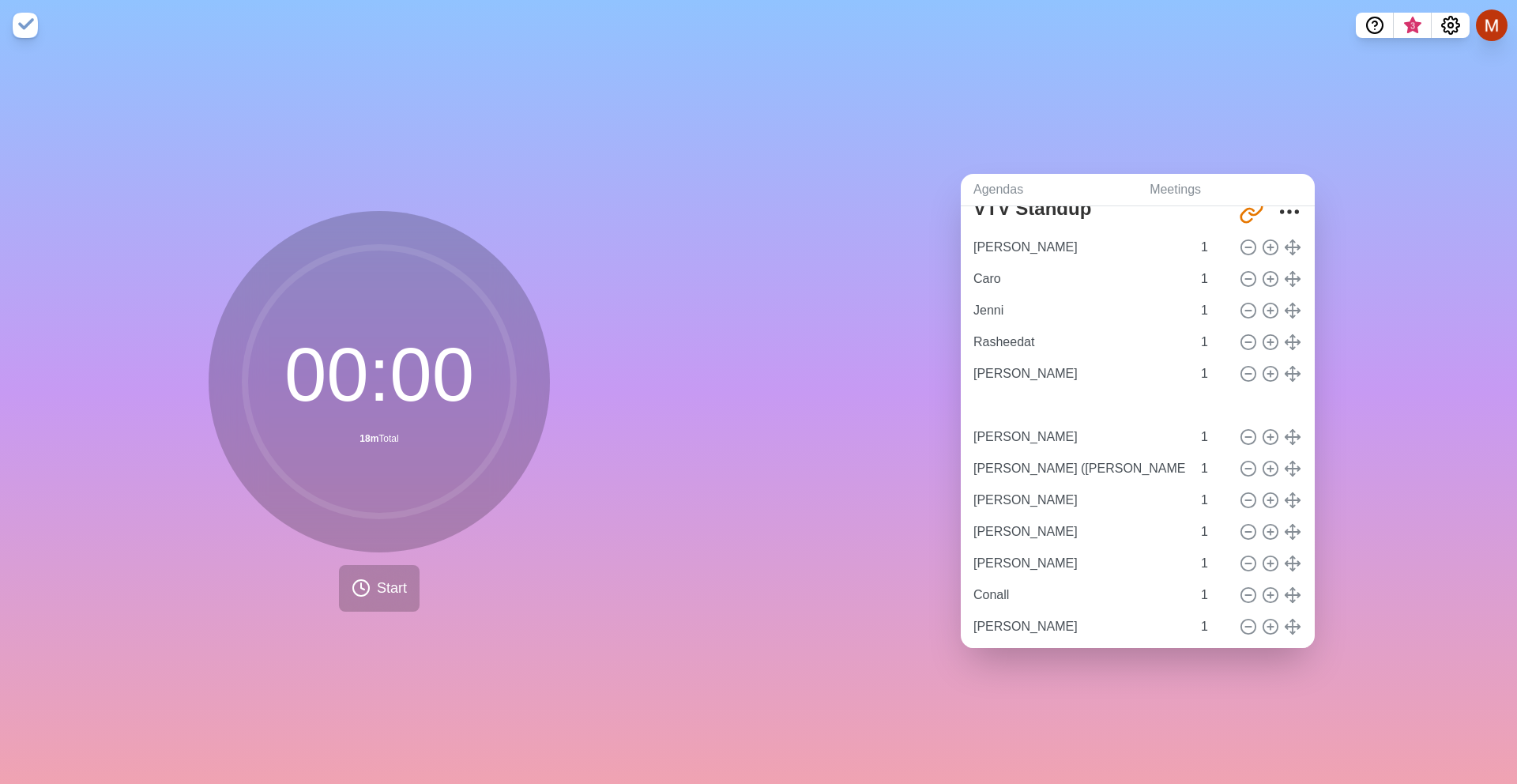
type input "[PERSON_NAME]"
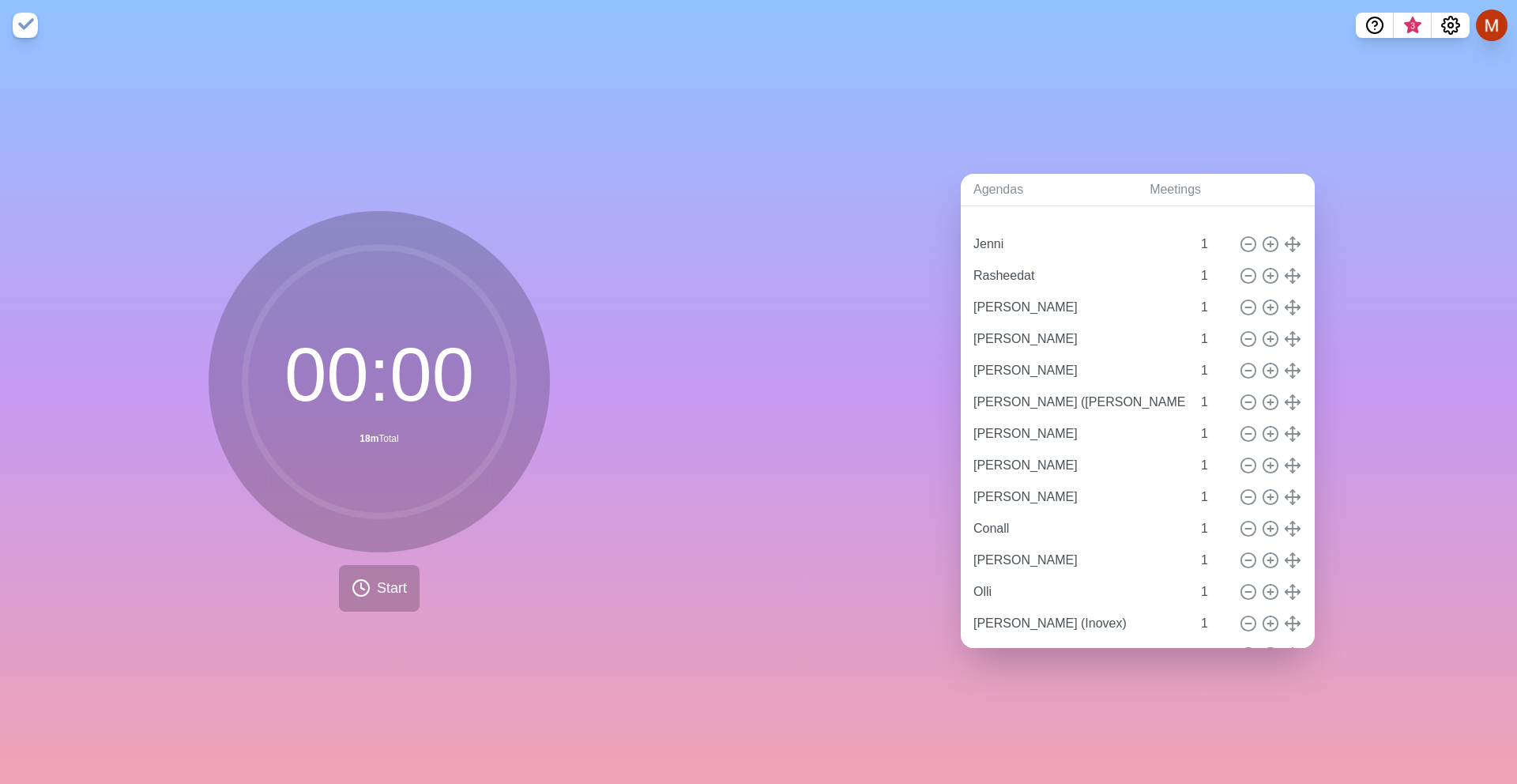
scroll to position [154, 0]
type input "[PERSON_NAME]"
type input "[PERSON_NAME] ([PERSON_NAME])"
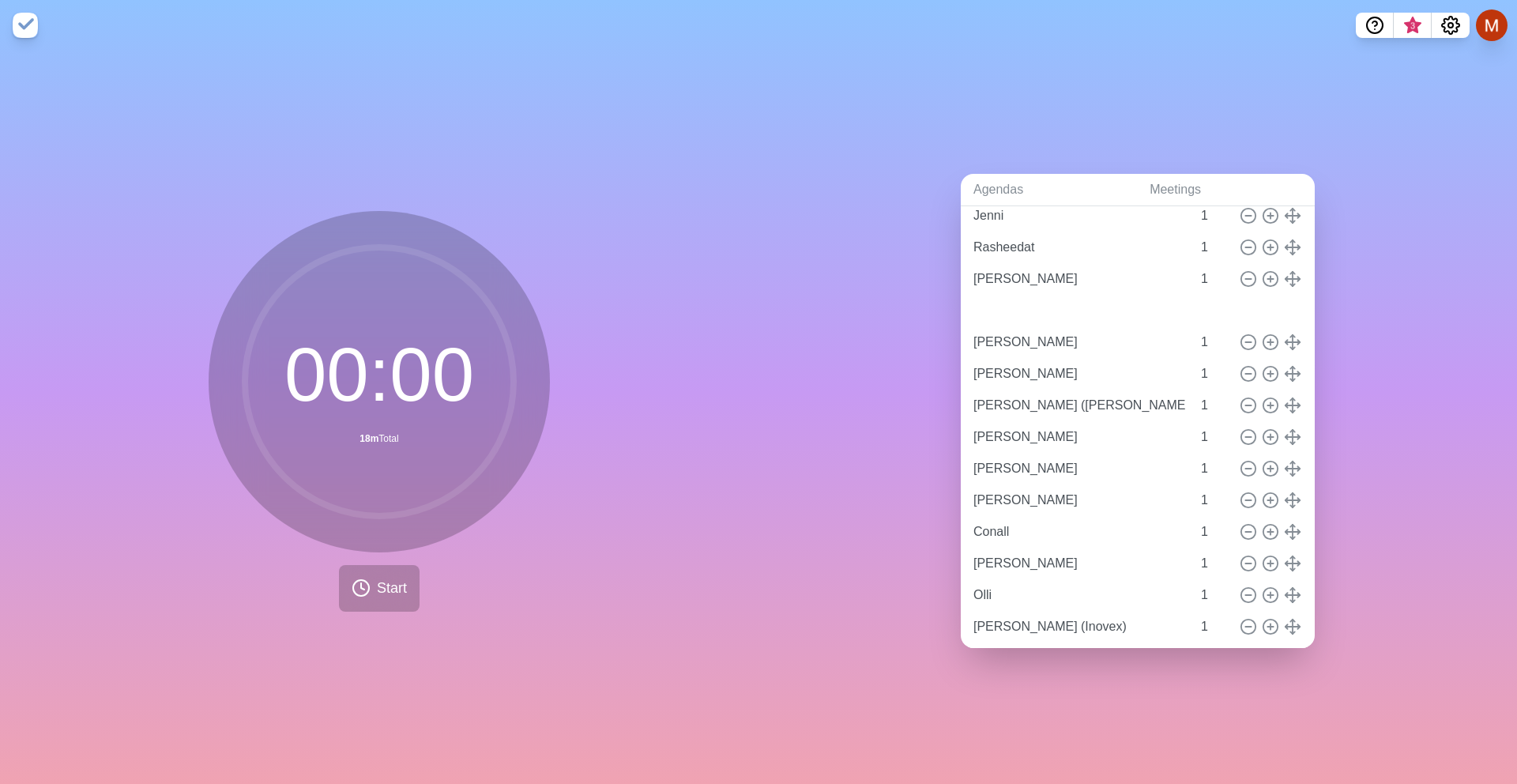
type input "[PERSON_NAME]"
type input "Conall"
type input "[PERSON_NAME]"
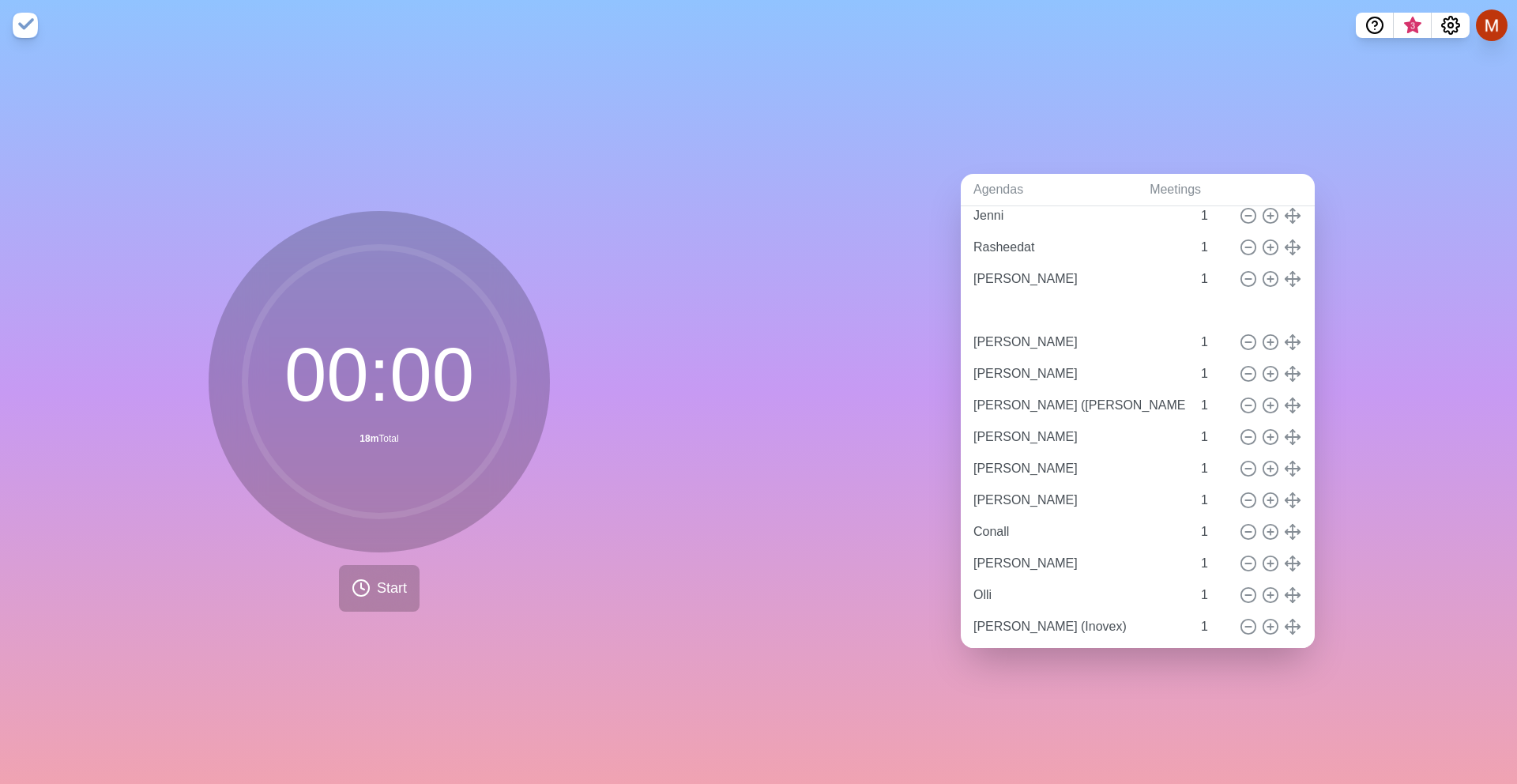
type input "Olli"
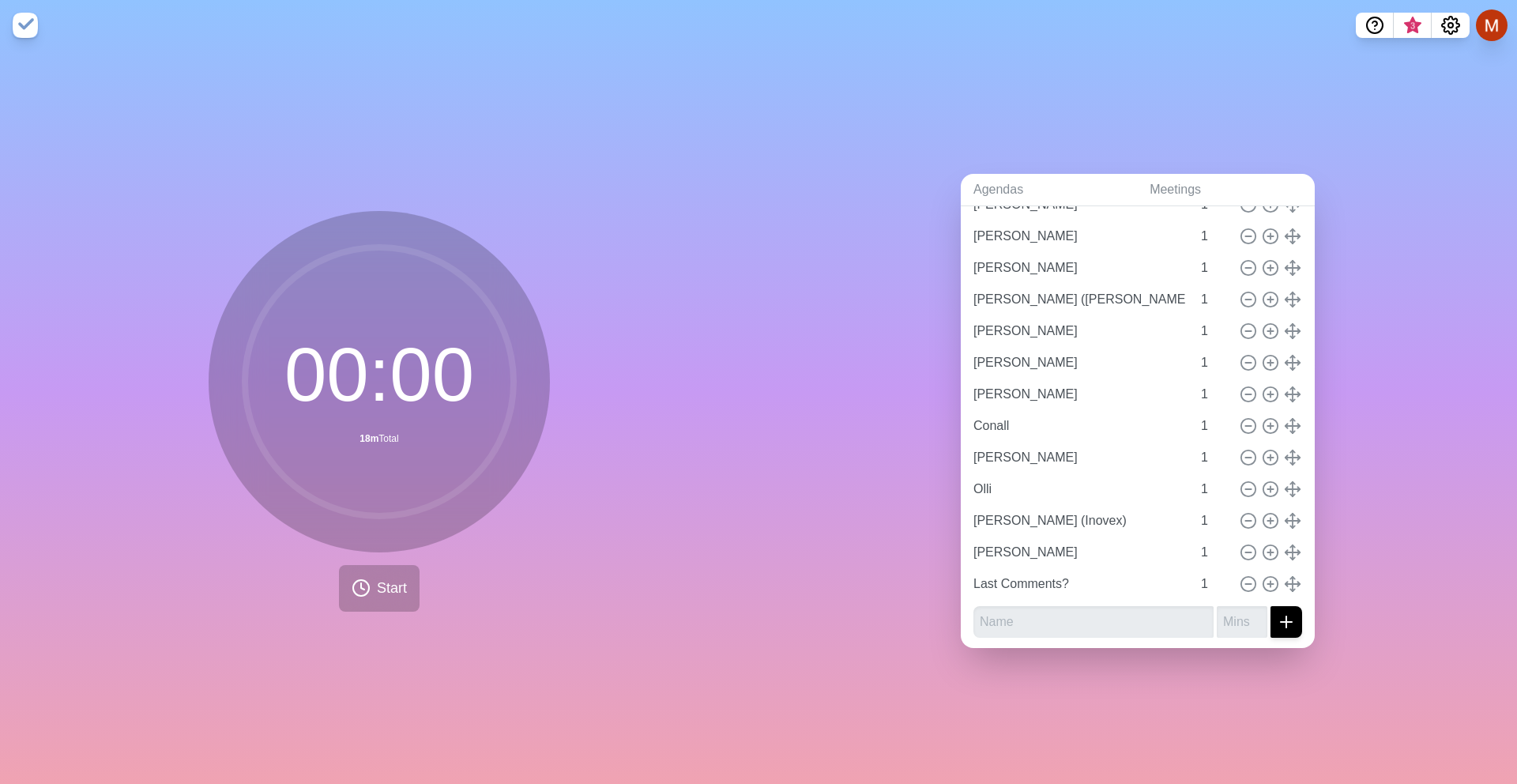
scroll to position [261, 0]
type input "[PERSON_NAME] (Inovex)"
type input "[PERSON_NAME]"
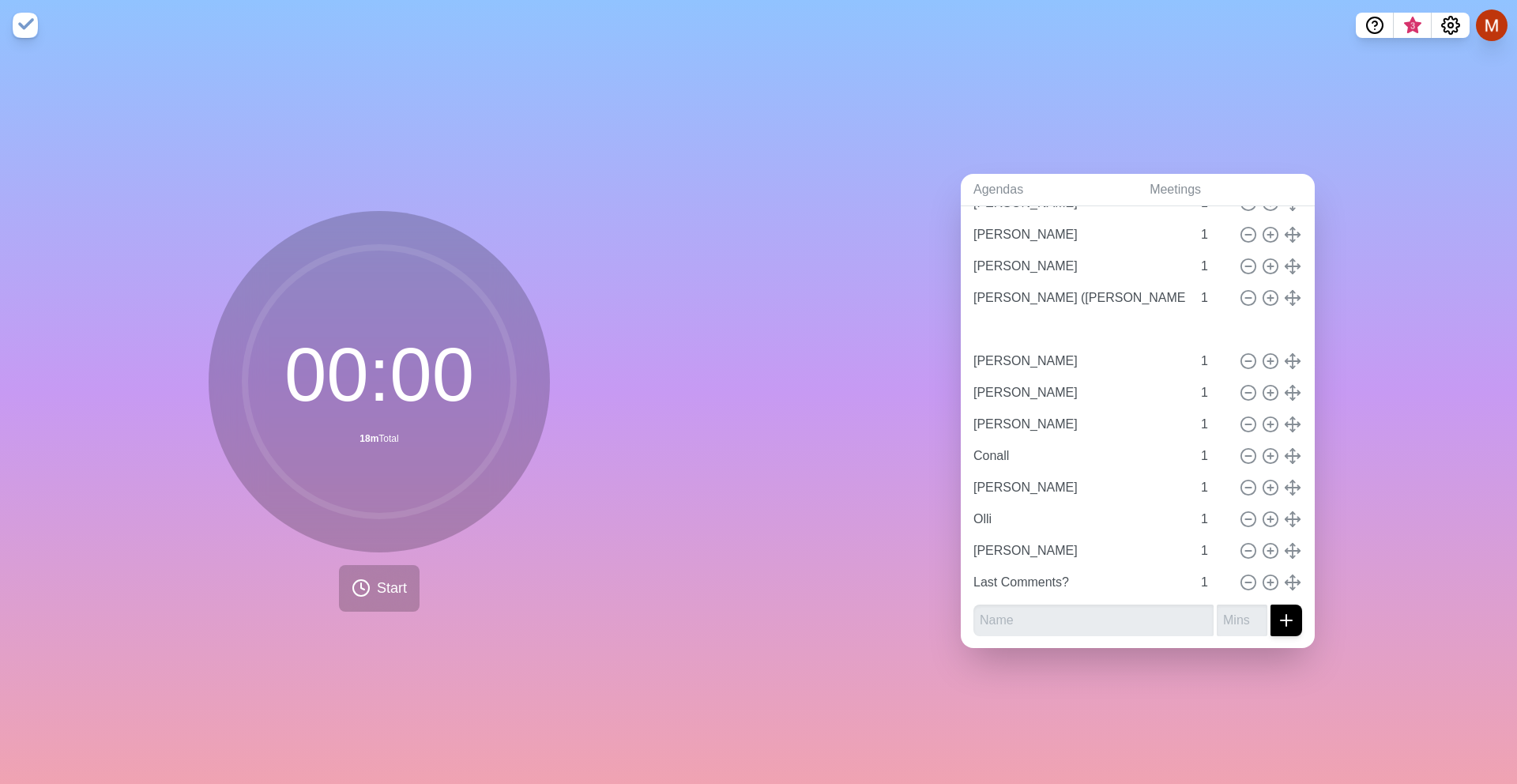
type input "Conall"
type input "[PERSON_NAME]"
type input "Olli"
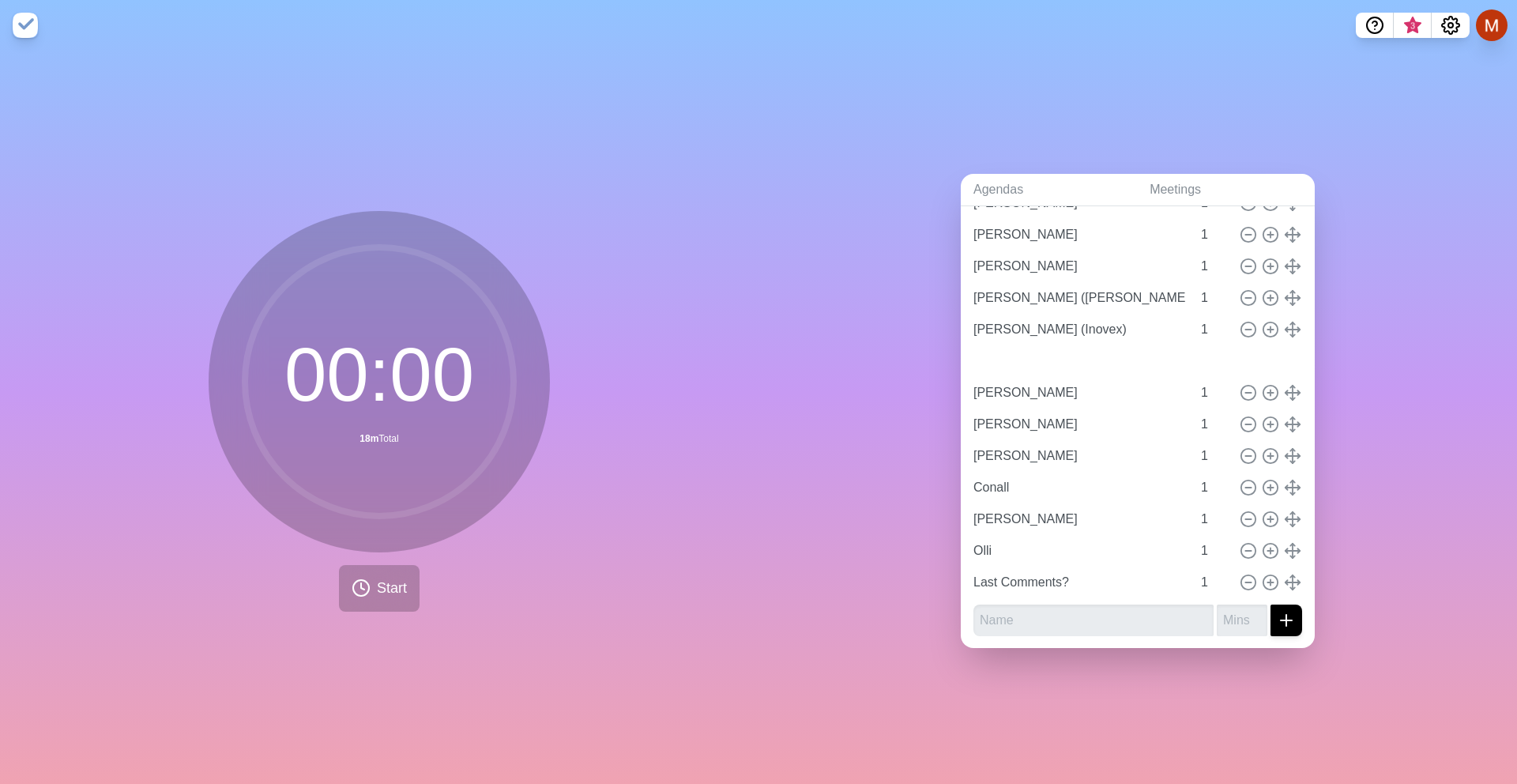
type input "[PERSON_NAME]"
type input "Conall"
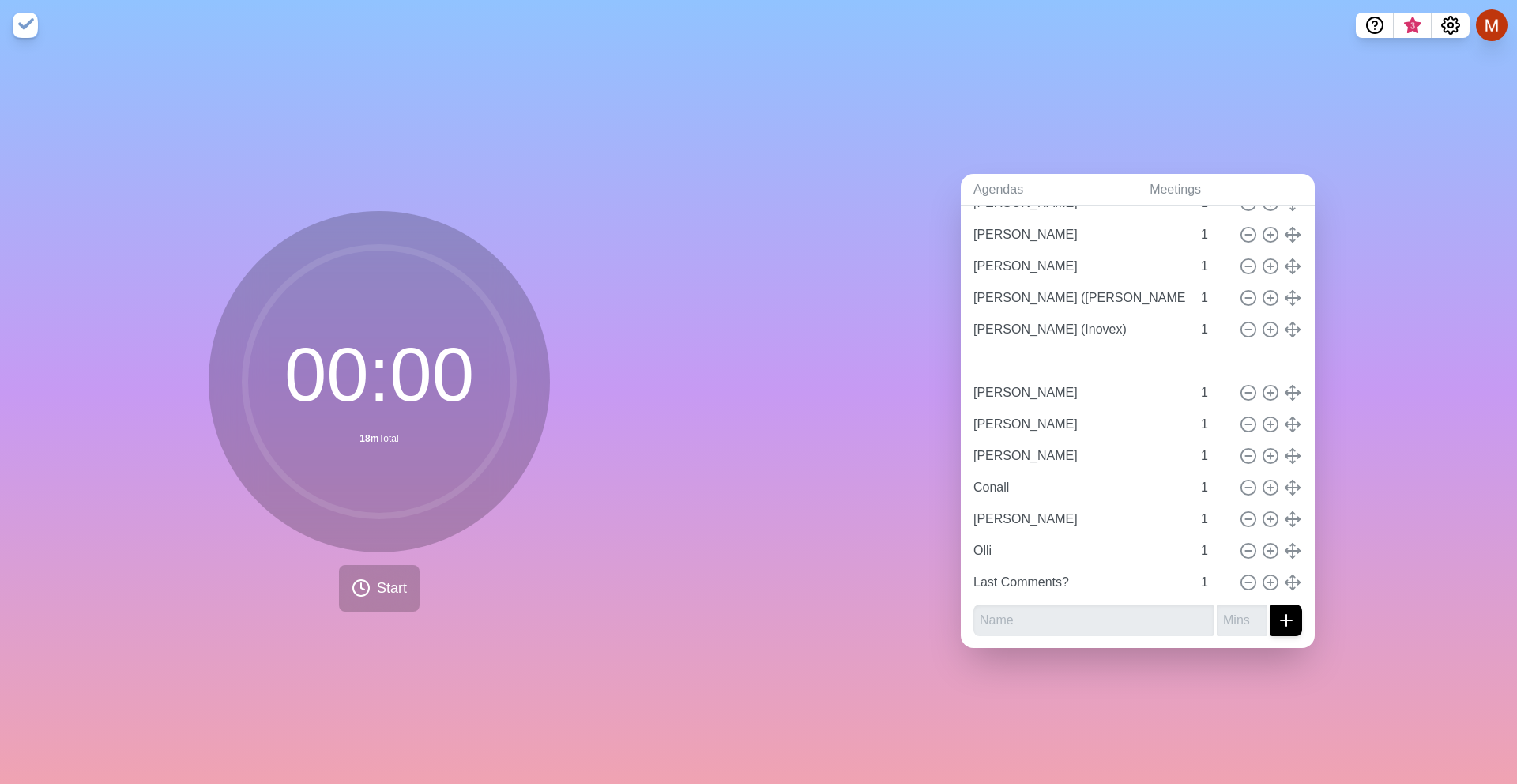
type input "[PERSON_NAME]"
type input "Olli"
type input "[PERSON_NAME]"
type input "Conall"
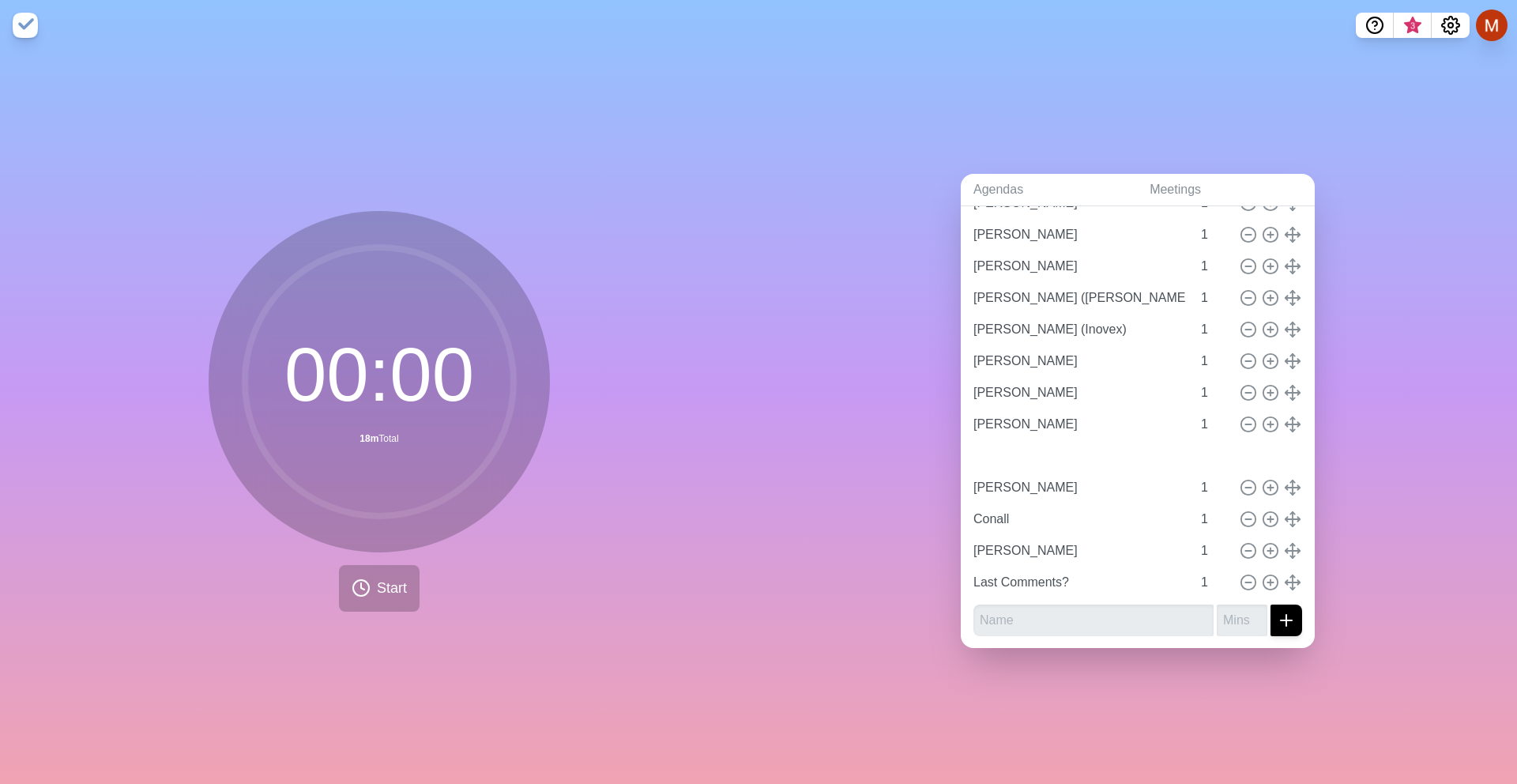
type input "[PERSON_NAME]"
type input "Olli"
type input "Conall"
type input "[PERSON_NAME]"
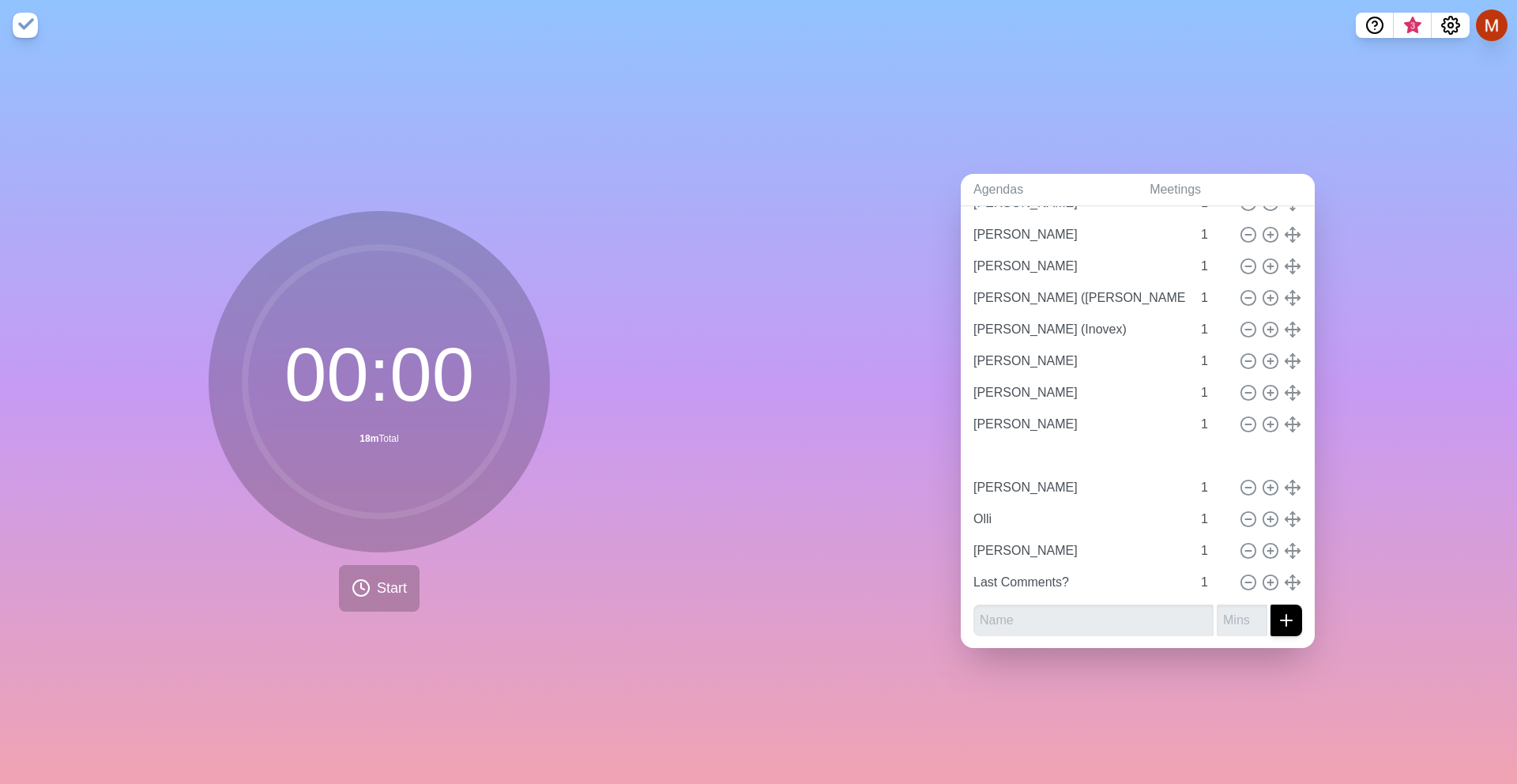
type input "Olli"
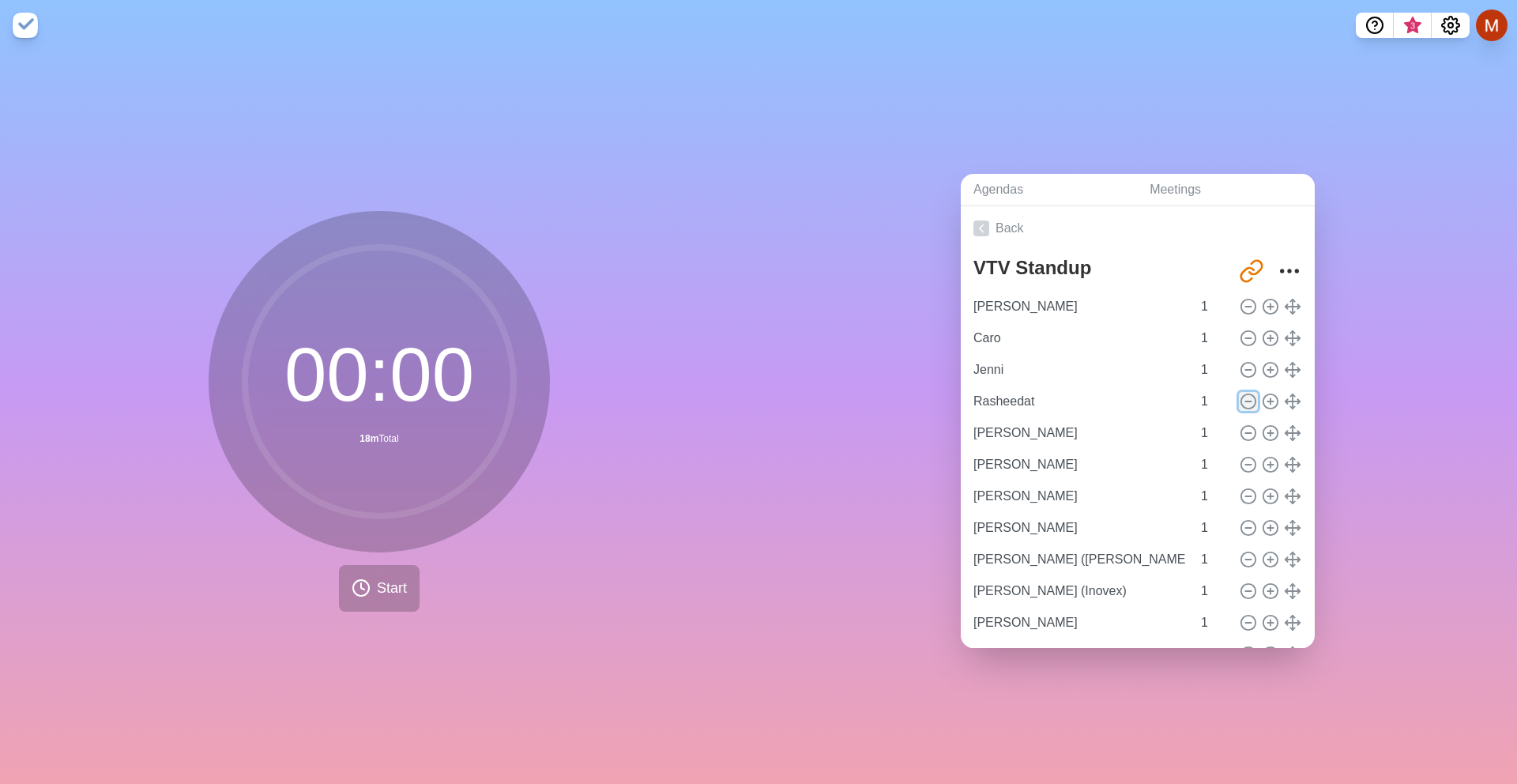
click at [1249, 401] on line at bounding box center [1248, 401] width 6 height 0
type input "[PERSON_NAME]"
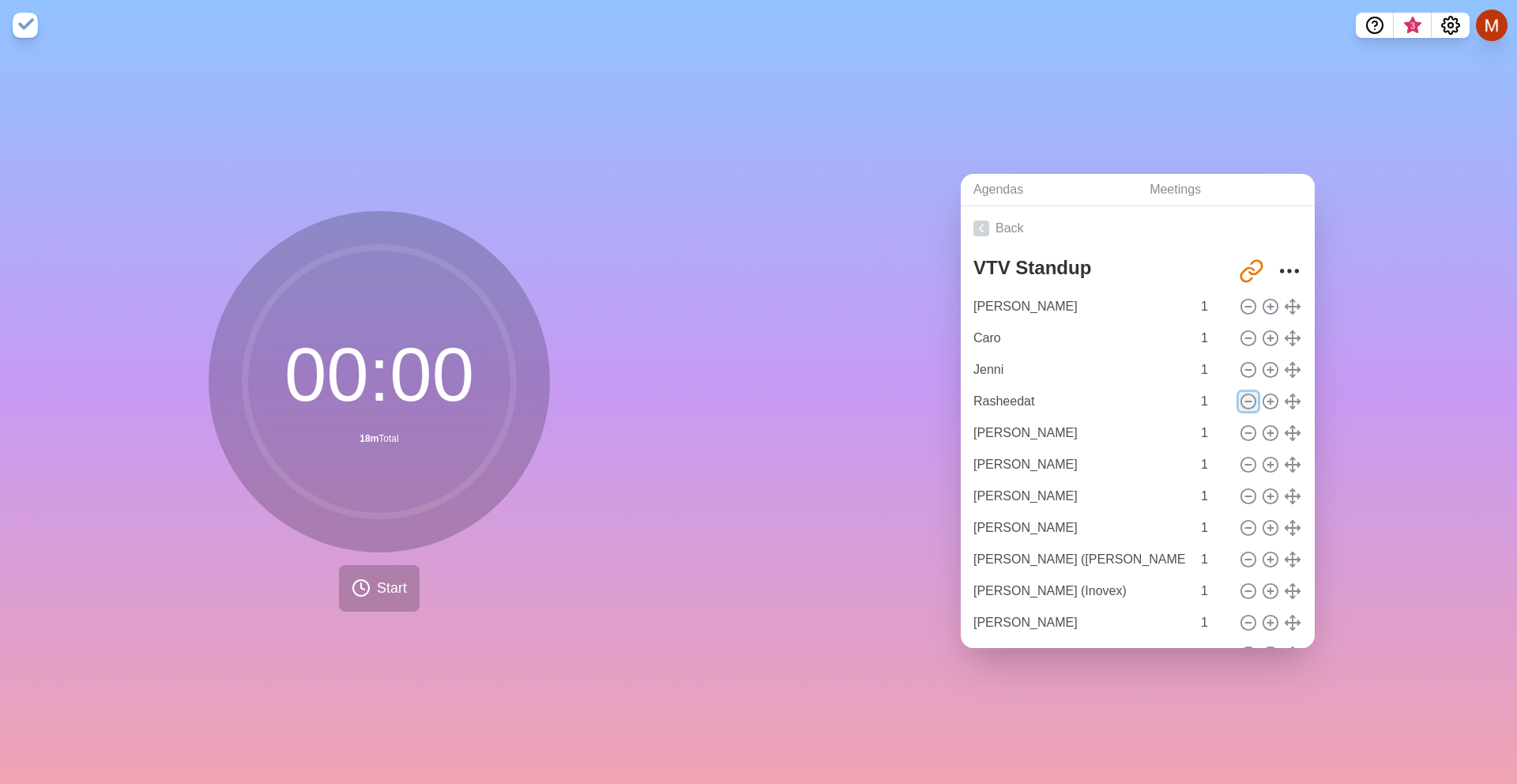
type input "[PERSON_NAME] ([PERSON_NAME])"
type input "[PERSON_NAME] (Inovex)"
type input "[PERSON_NAME]"
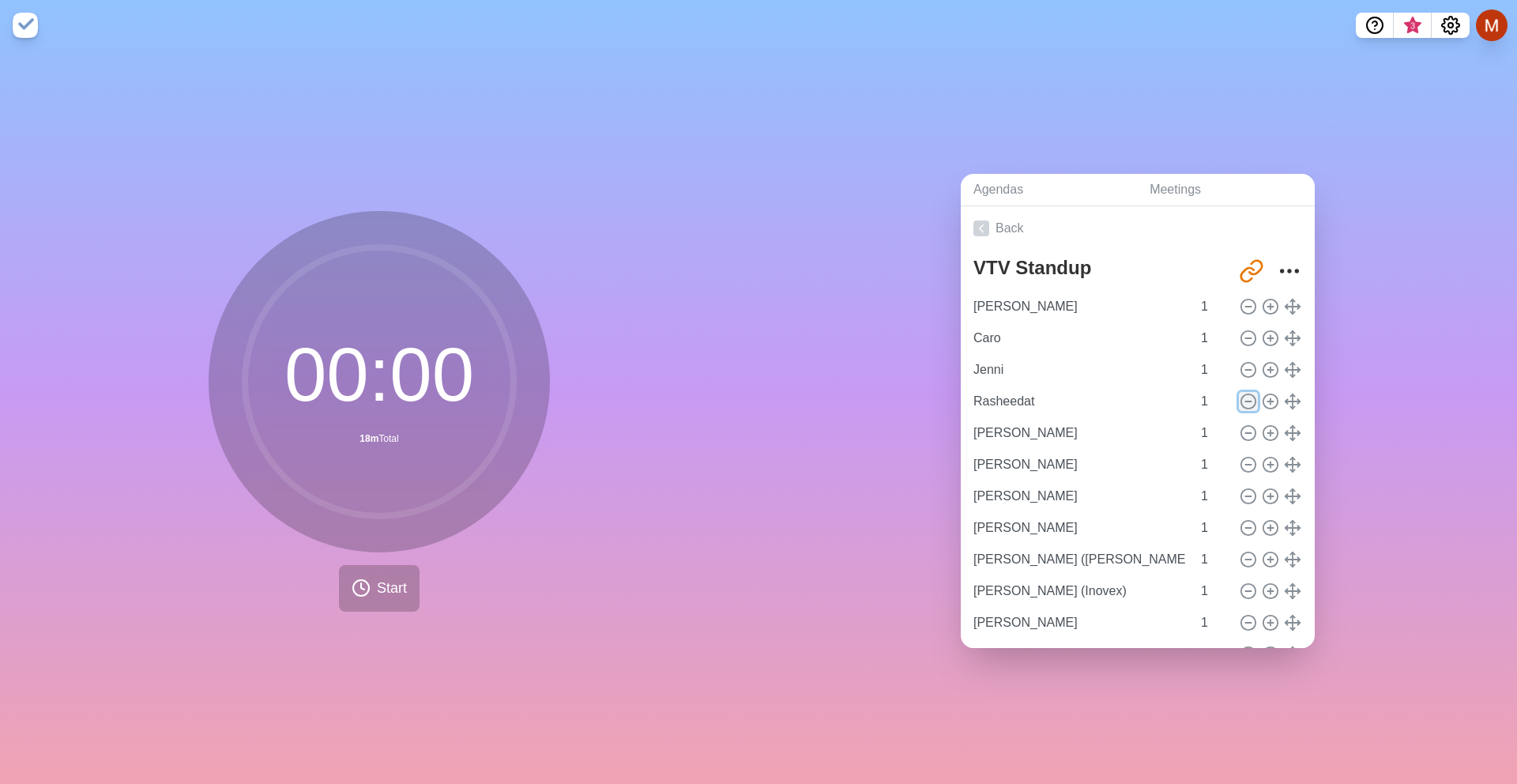
type input "Conall"
type input "[PERSON_NAME]"
type input "Olli"
type input "[PERSON_NAME]"
type input "Last Comments?"
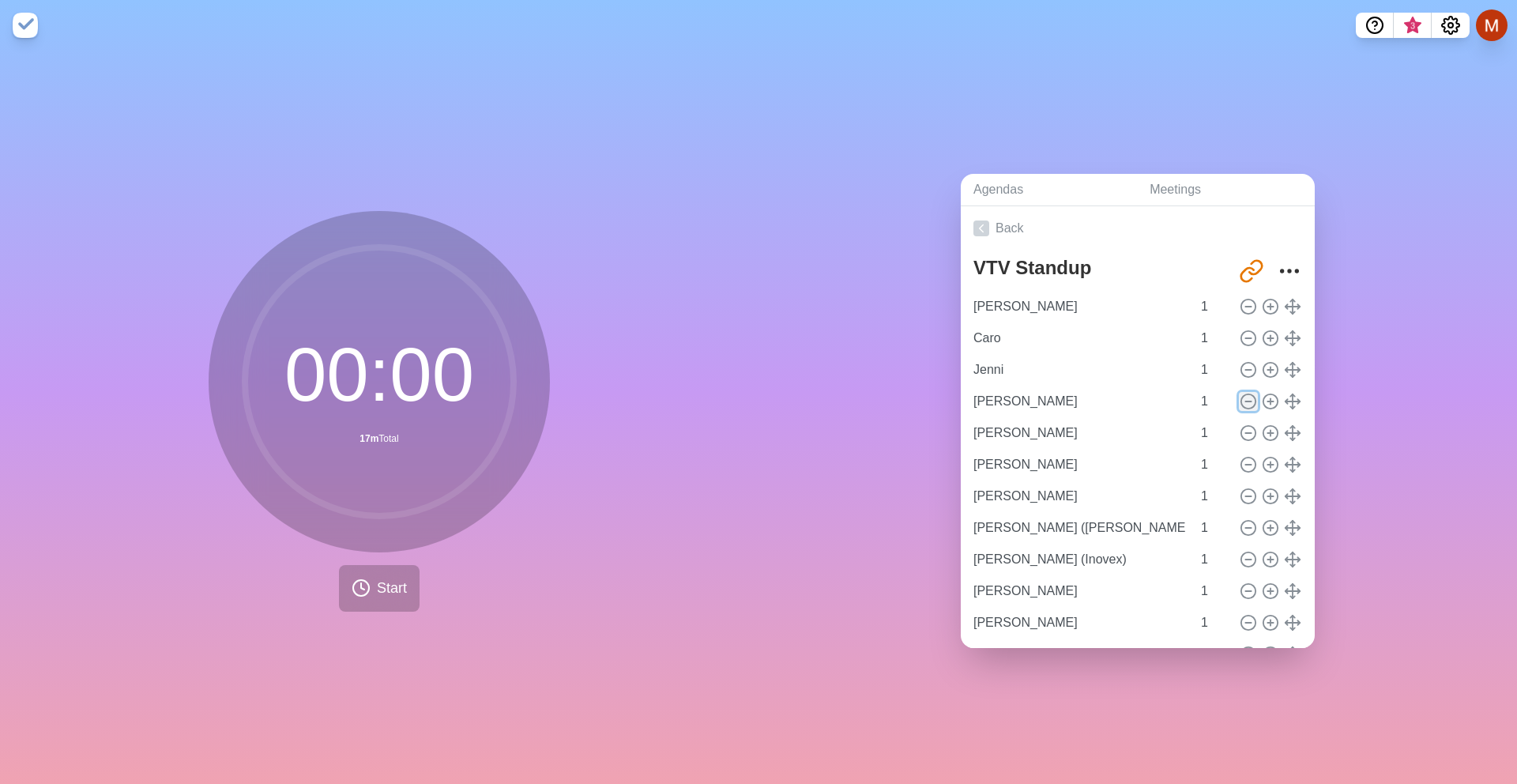
click at [1248, 404] on icon at bounding box center [1249, 401] width 17 height 17
type input "[PERSON_NAME]"
type input "[PERSON_NAME] ([PERSON_NAME])"
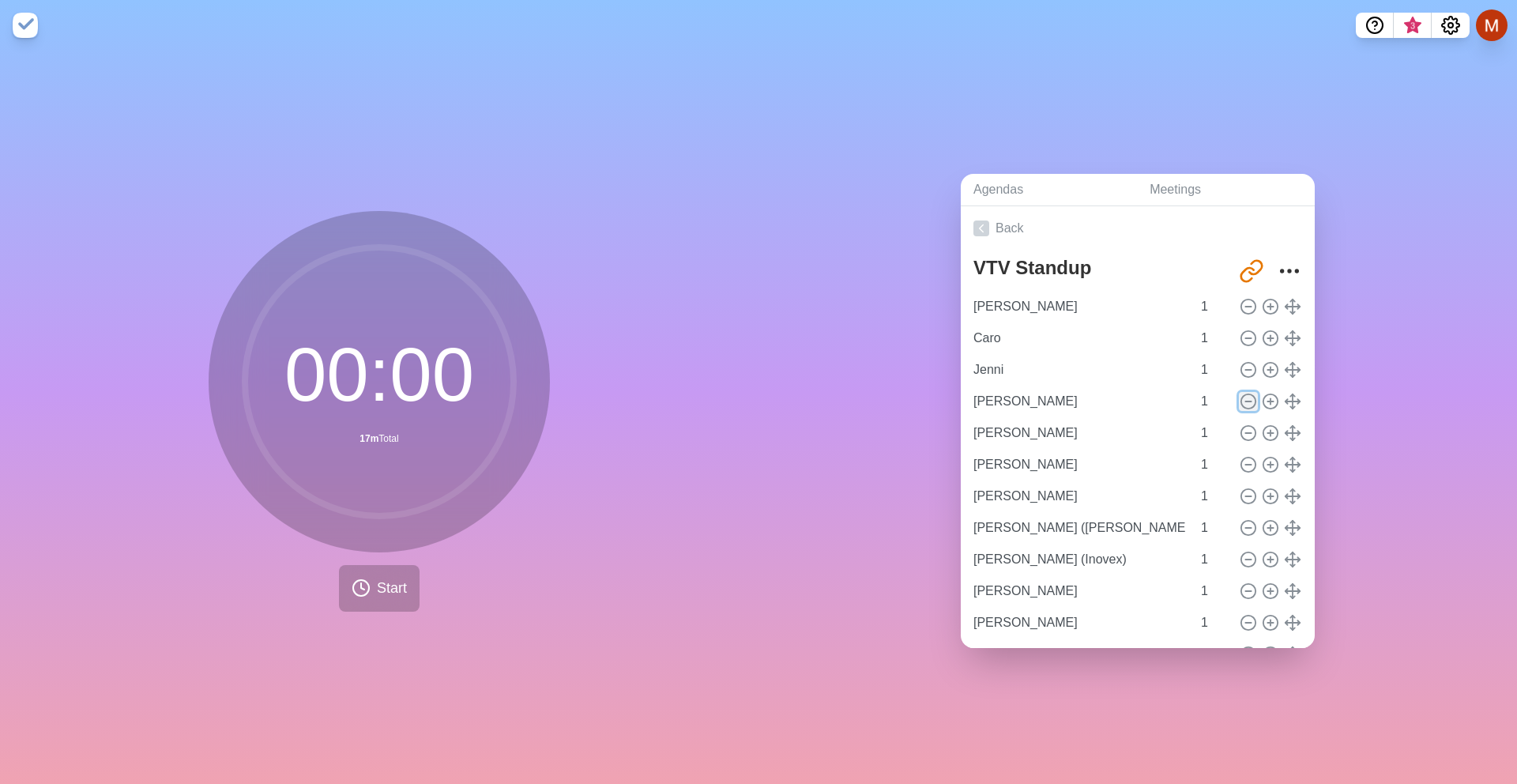
type input "[PERSON_NAME] (Inovex)"
type input "[PERSON_NAME]"
type input "Conall"
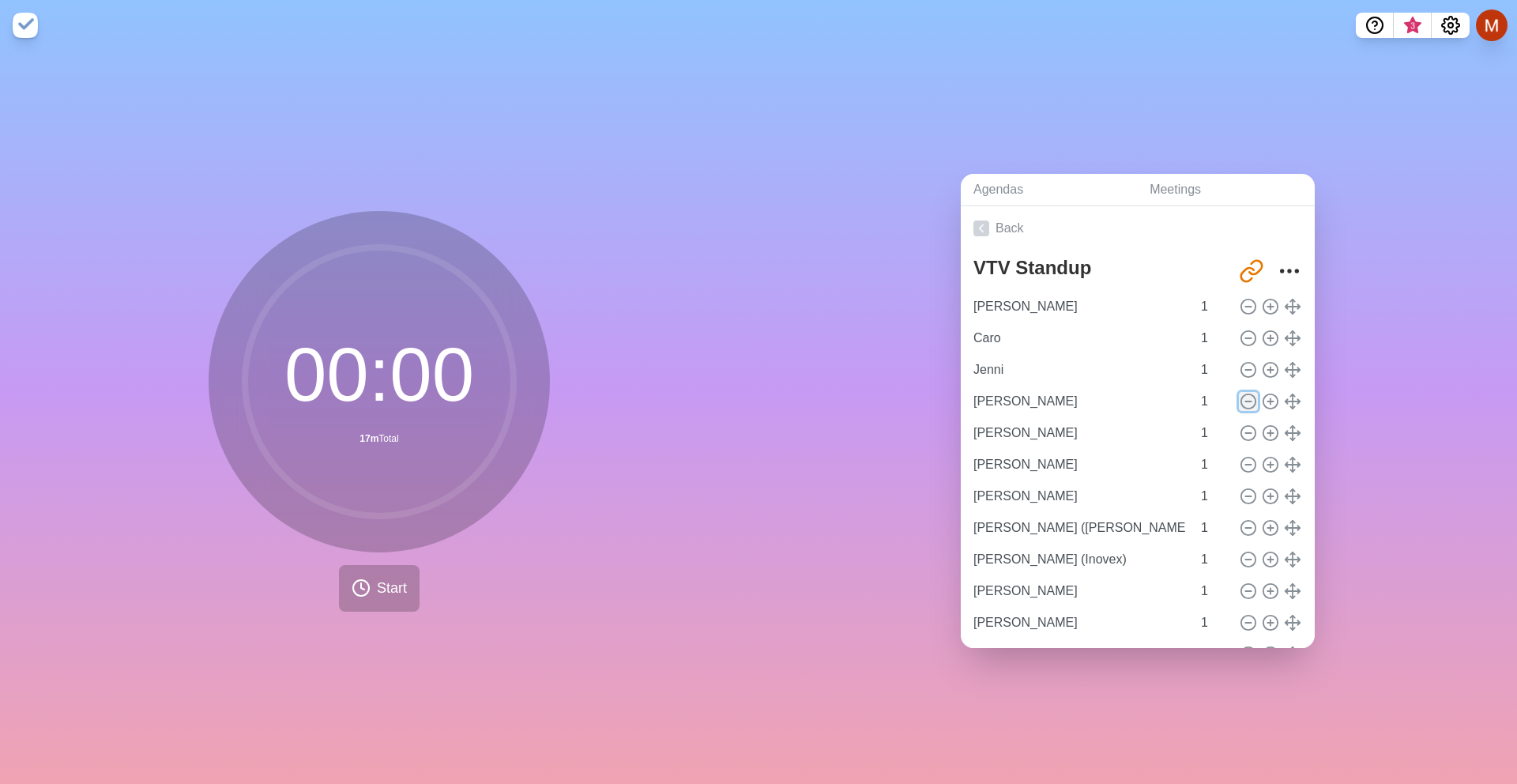
type input "[PERSON_NAME]"
type input "Olli"
type input "[PERSON_NAME]"
type input "Last Comments?"
click at [377, 586] on span "Start" at bounding box center [392, 588] width 30 height 22
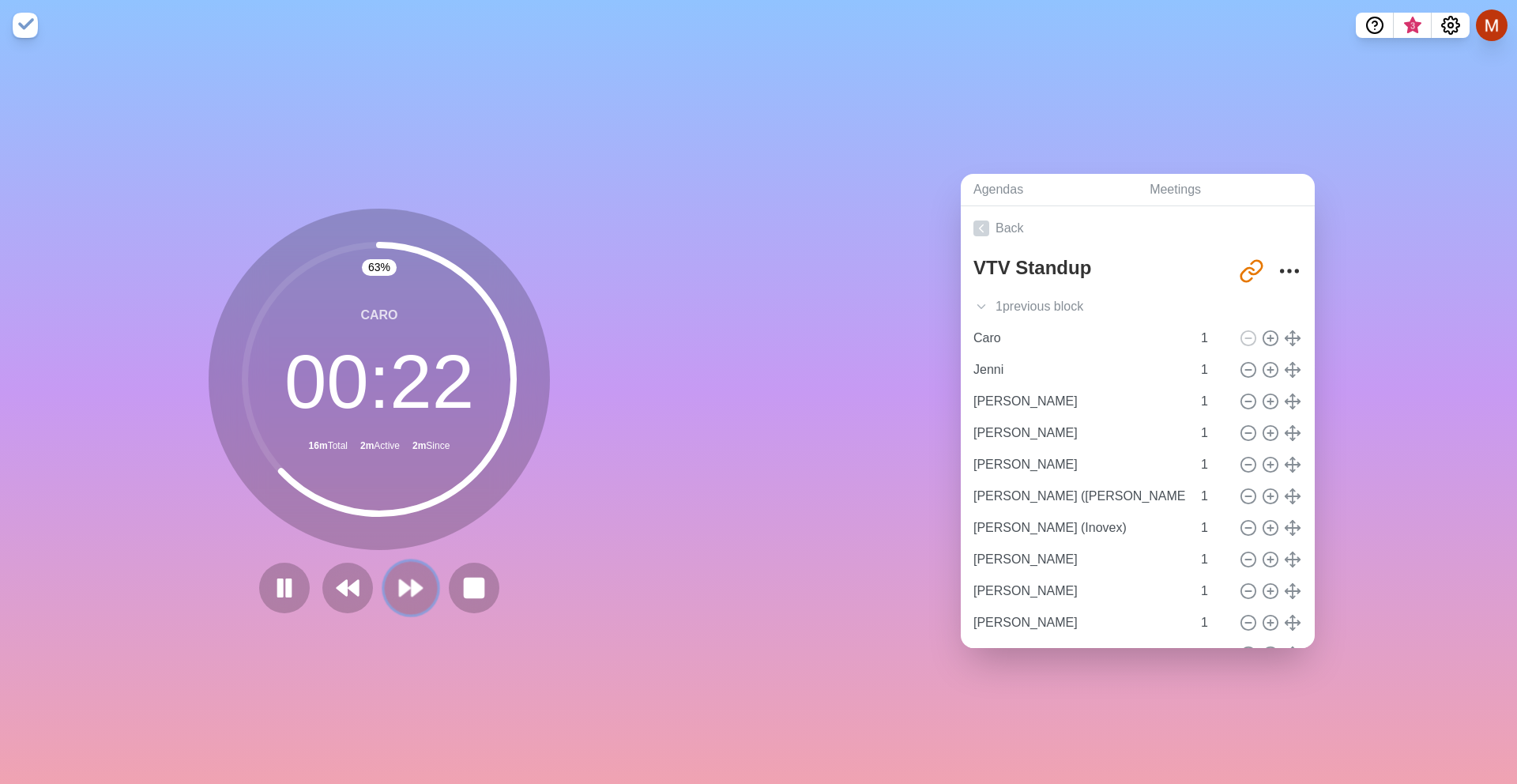
click at [413, 590] on polygon at bounding box center [416, 588] width 10 height 16
click at [413, 585] on polygon at bounding box center [416, 588] width 10 height 16
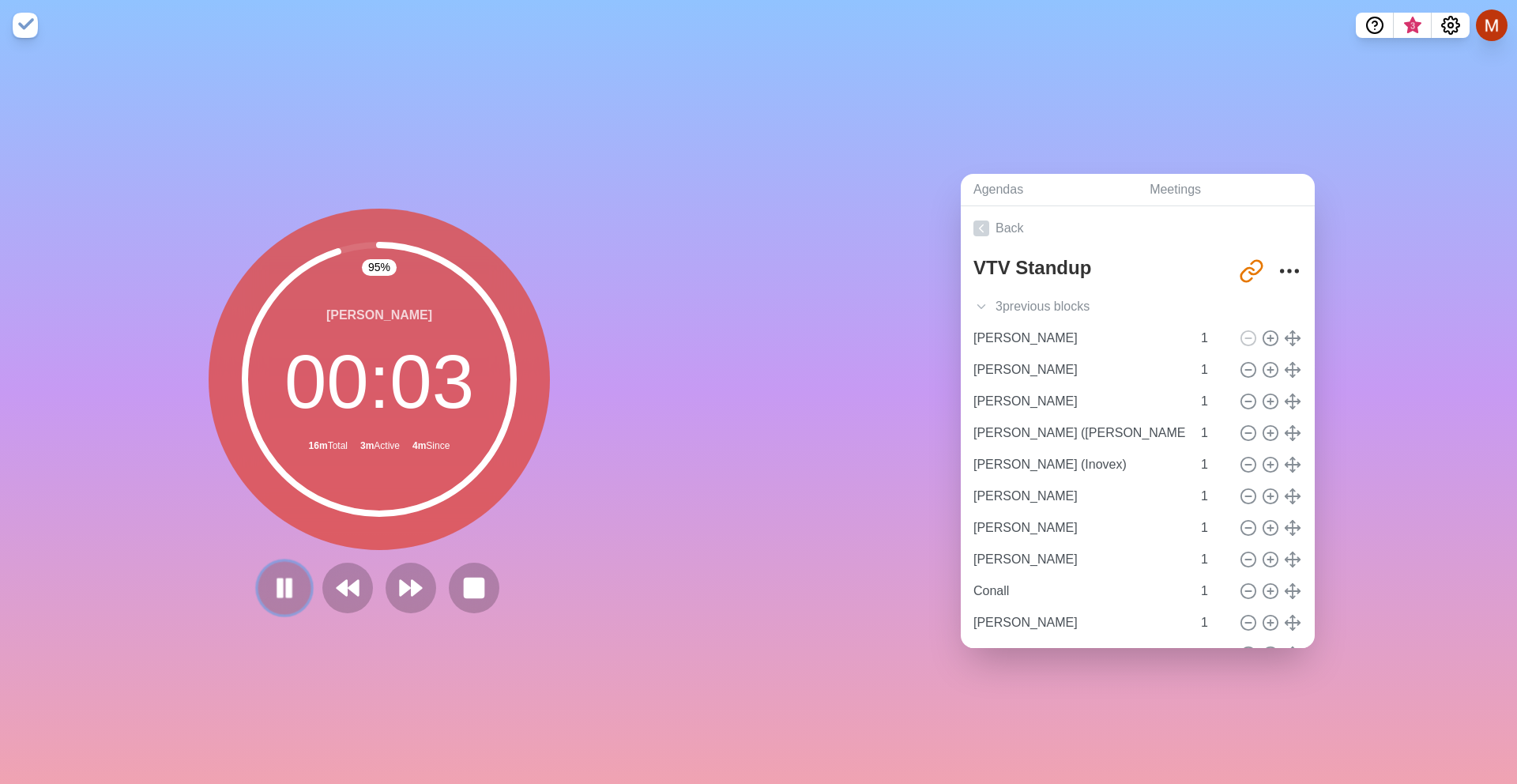
click at [279, 590] on rect at bounding box center [280, 588] width 5 height 17
click at [288, 592] on icon at bounding box center [284, 588] width 26 height 26
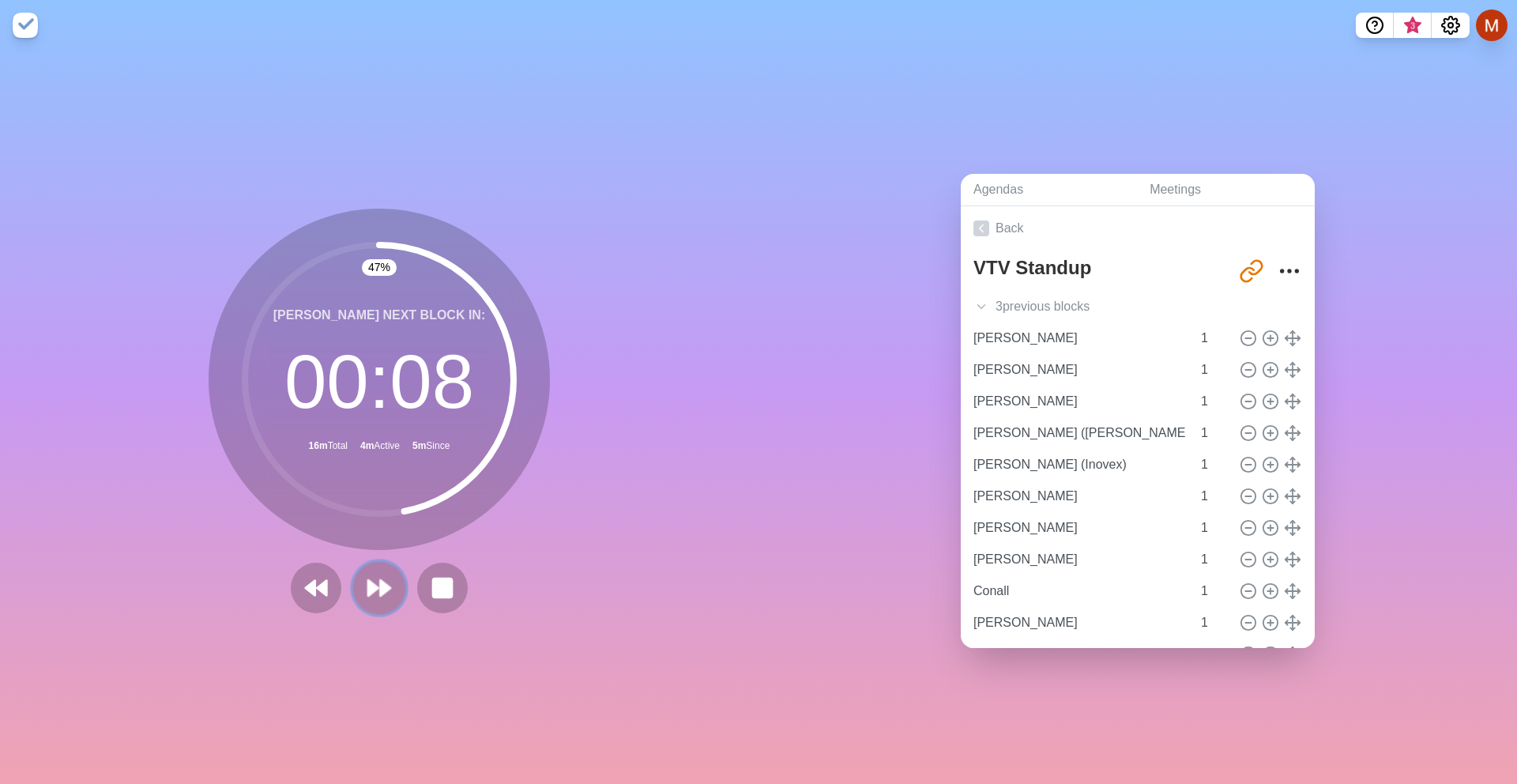
click at [379, 604] on button at bounding box center [379, 587] width 53 height 53
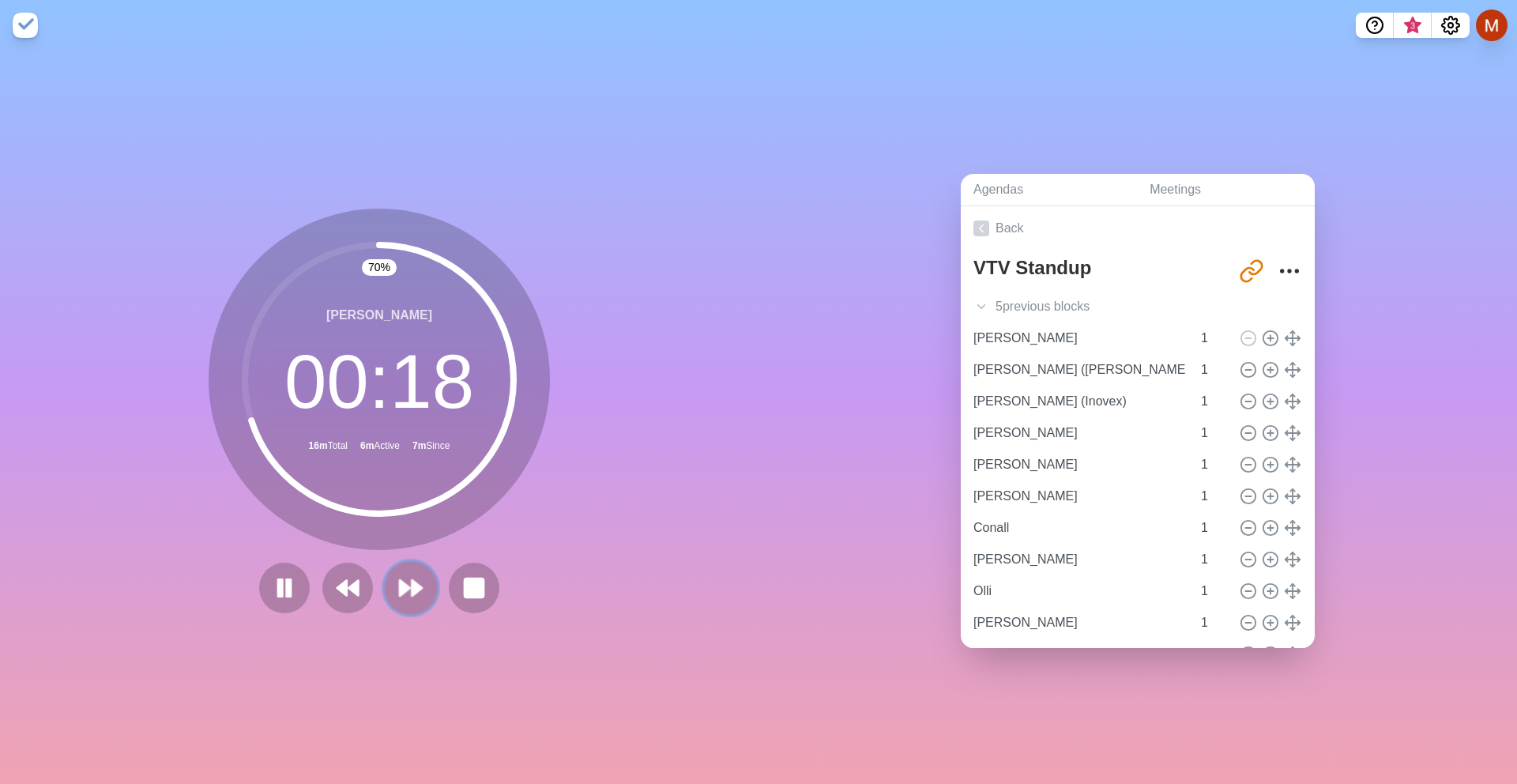
click at [412, 602] on button at bounding box center [411, 587] width 53 height 53
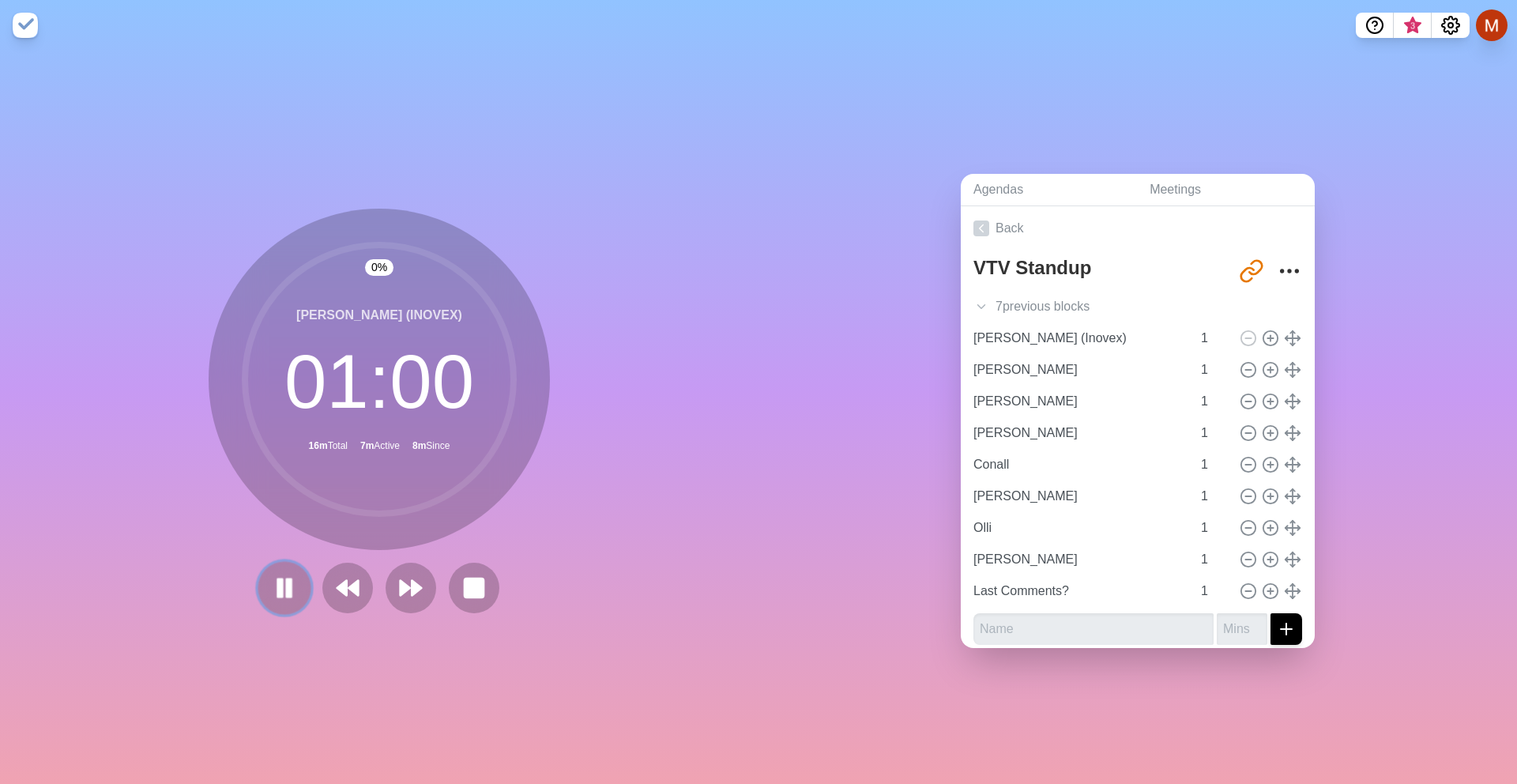
click at [276, 594] on icon at bounding box center [284, 588] width 26 height 26
click at [279, 580] on polygon at bounding box center [284, 587] width 16 height 20
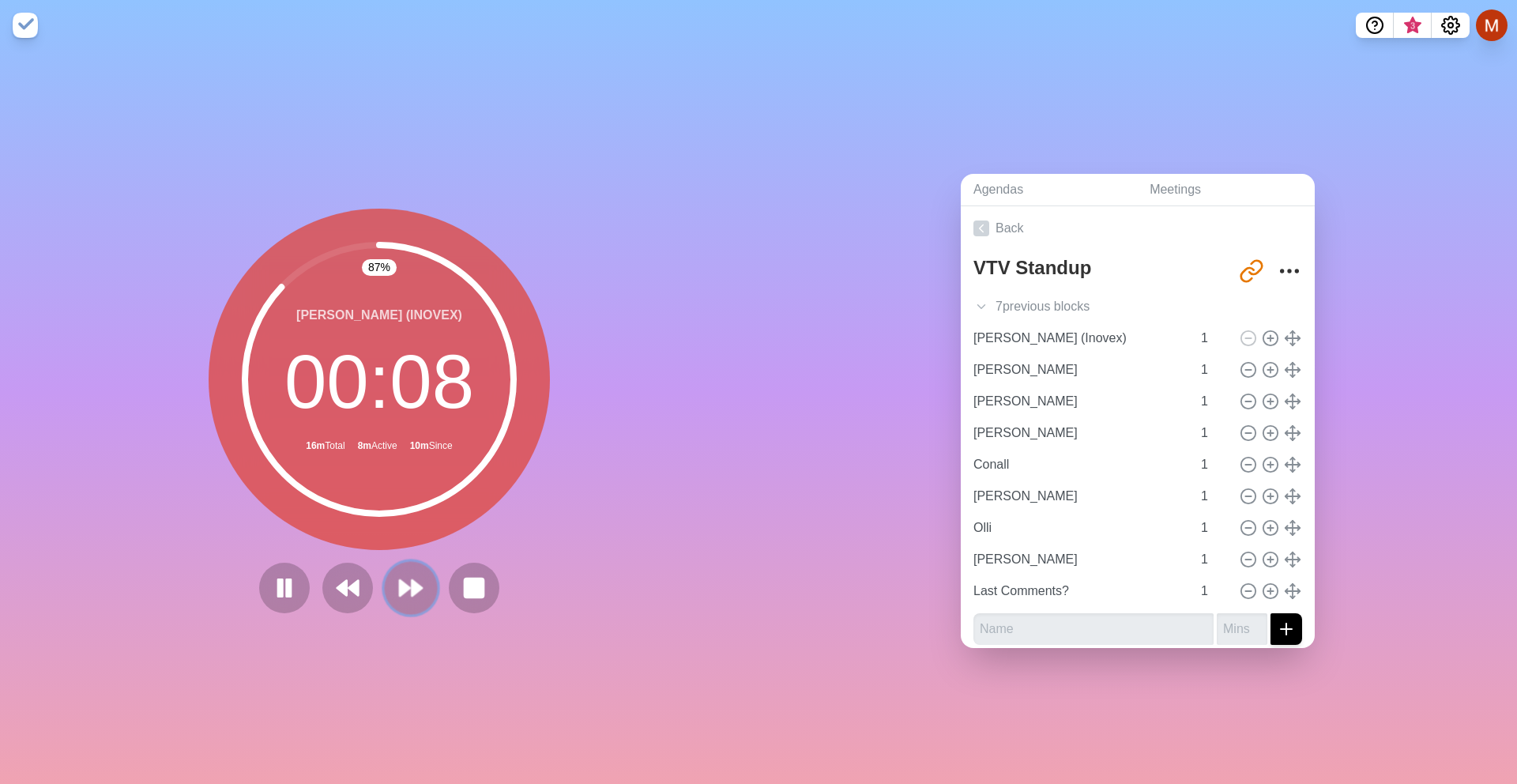
click at [401, 592] on polygon at bounding box center [405, 588] width 10 height 16
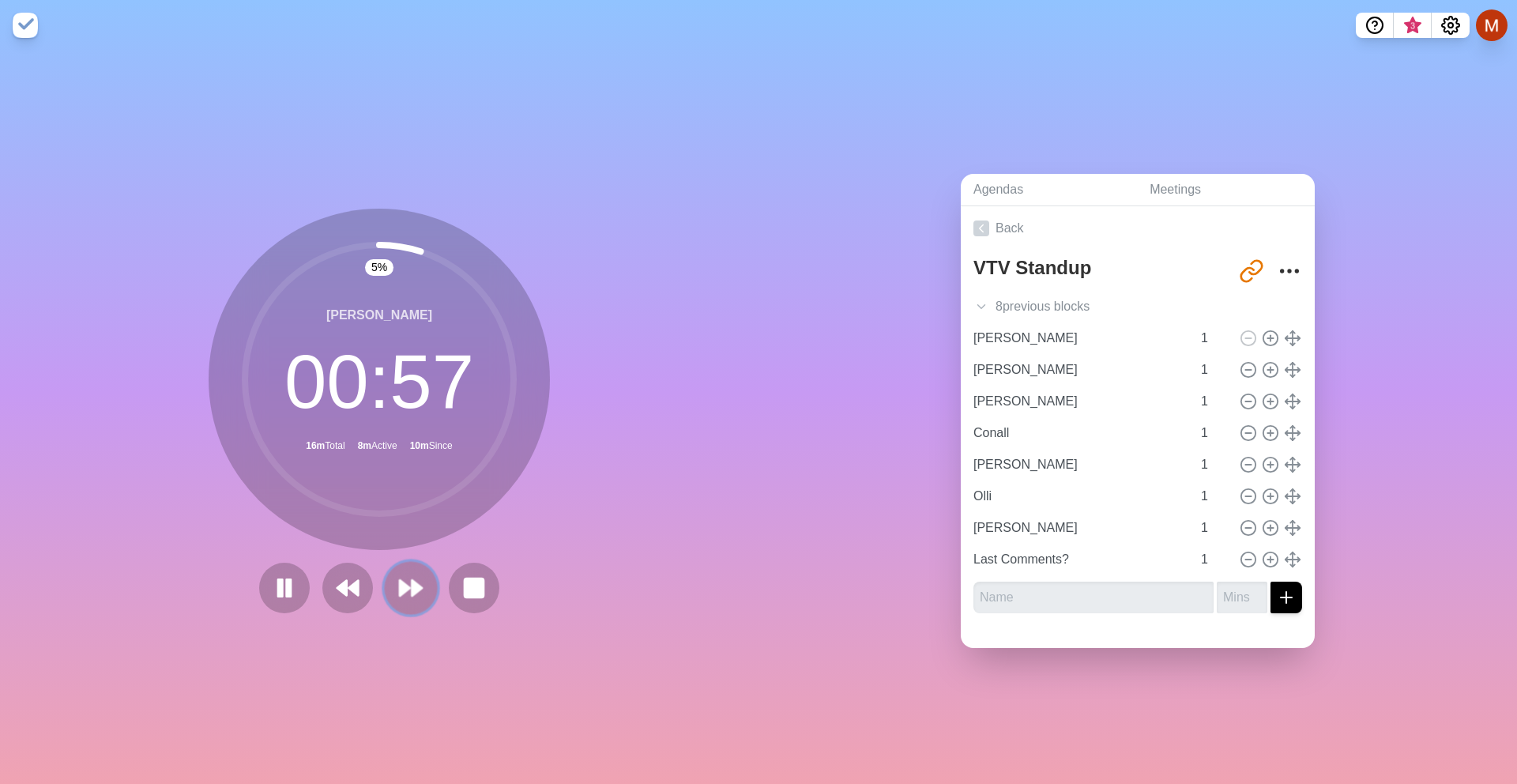
click at [406, 590] on polygon at bounding box center [405, 588] width 10 height 16
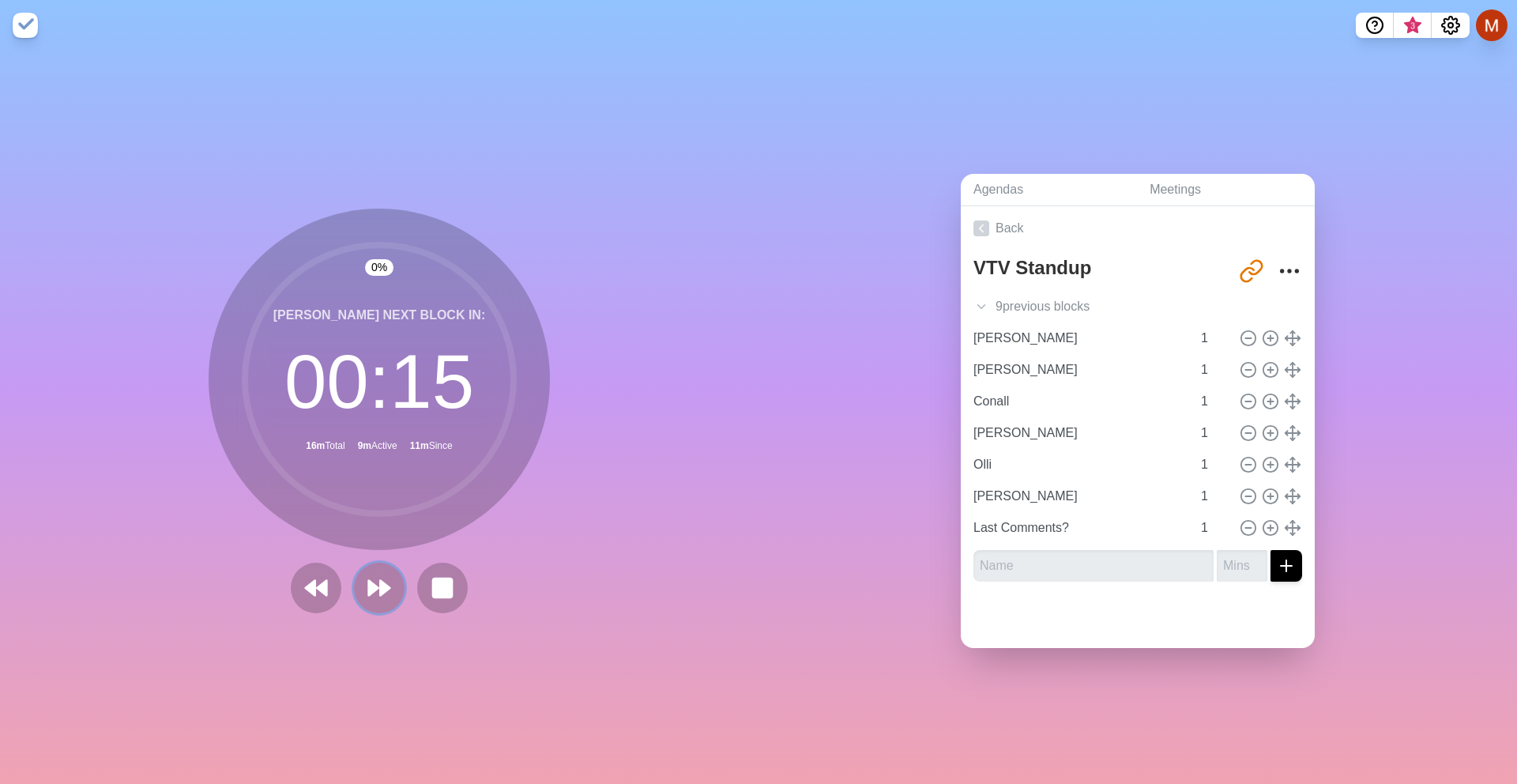
drag, startPoint x: 414, startPoint y: 590, endPoint x: 378, endPoint y: 643, distance: 64.1
click at [378, 643] on div "0 % [PERSON_NAME] Next block in: 00 : 15 16m Total 9m Active 11m Since Break" at bounding box center [379, 417] width 759 height 733
click at [387, 590] on polygon at bounding box center [385, 588] width 10 height 16
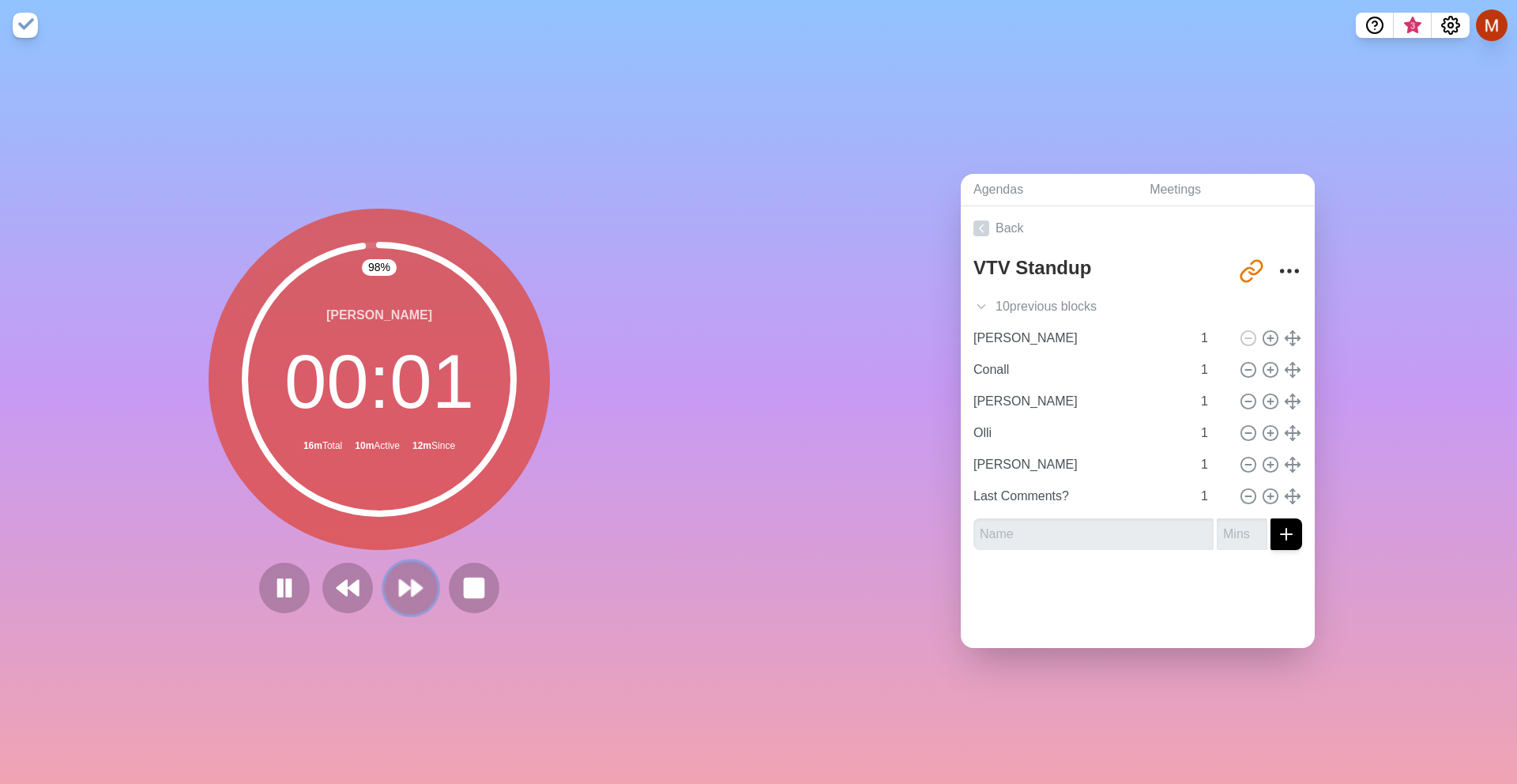
click at [415, 585] on polygon at bounding box center [416, 588] width 10 height 16
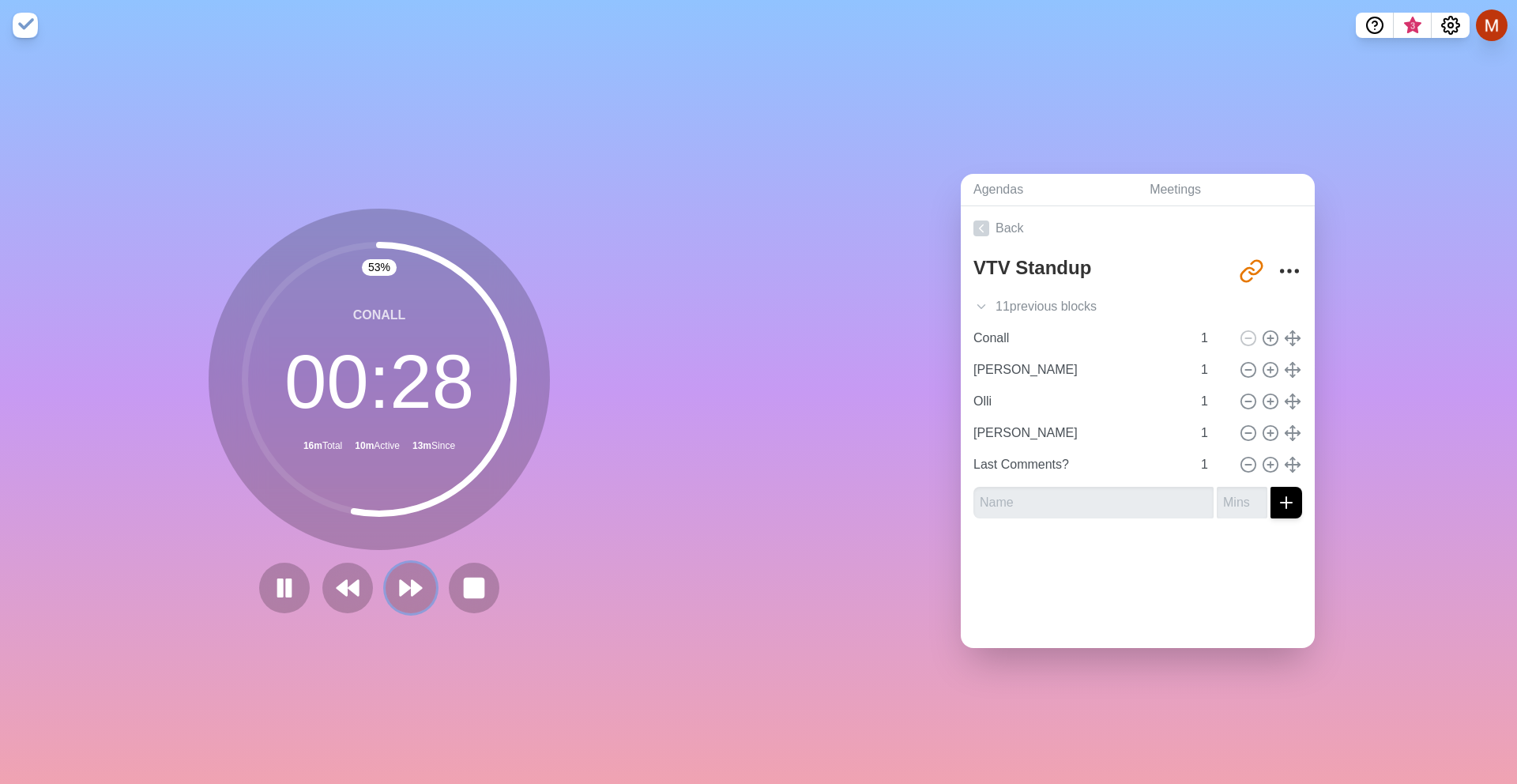
drag, startPoint x: 417, startPoint y: 592, endPoint x: 531, endPoint y: 516, distance: 137.0
click at [532, 516] on div "53 % Conall 00 : 28 16m Total 10m Active 13m Since" at bounding box center [379, 410] width 342 height 405
click at [406, 593] on icon at bounding box center [411, 588] width 26 height 26
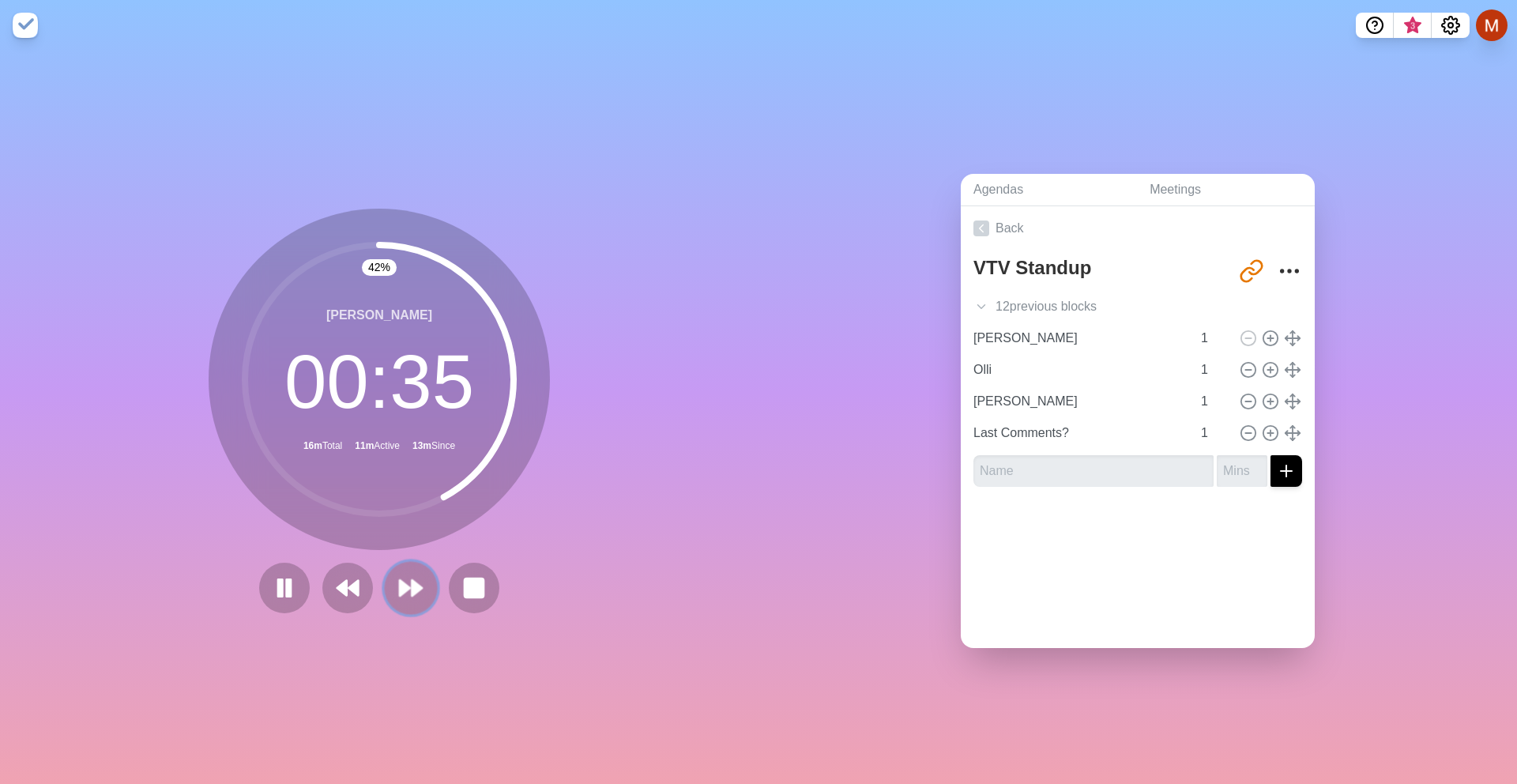
click at [406, 580] on icon at bounding box center [411, 588] width 26 height 26
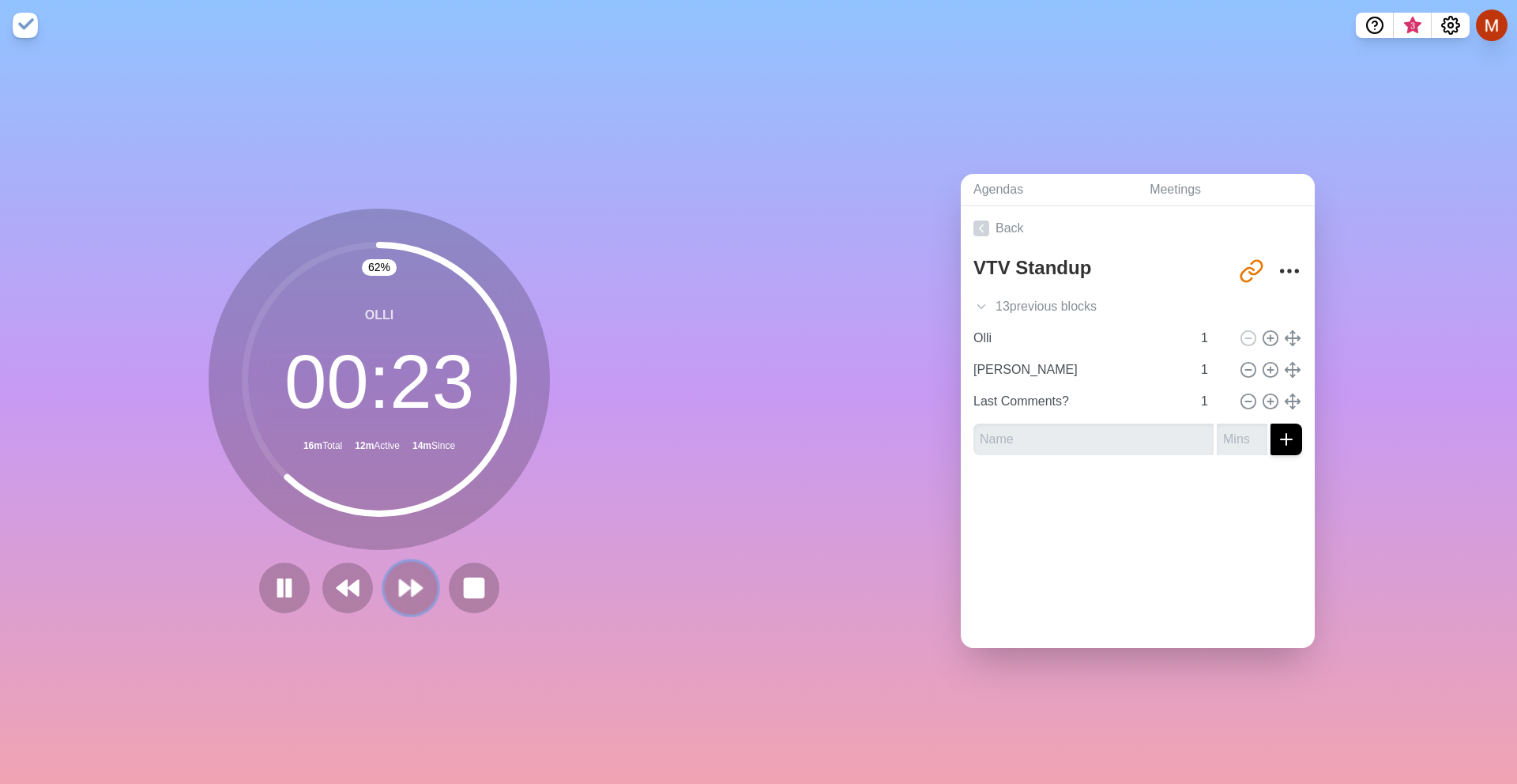
click at [409, 582] on icon at bounding box center [411, 588] width 26 height 26
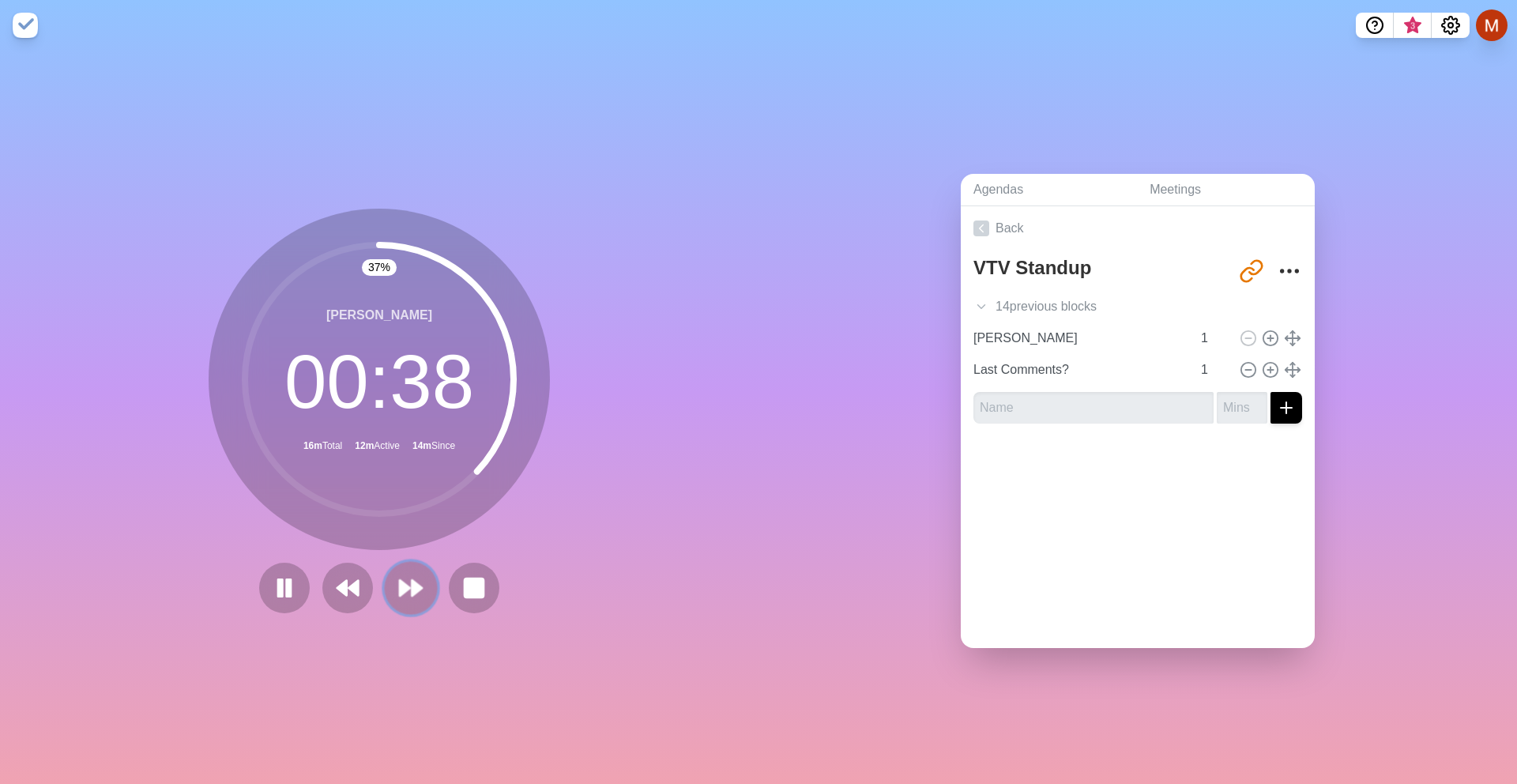
click at [407, 576] on icon at bounding box center [411, 588] width 26 height 26
